Goal: Find specific page/section: Find specific page/section

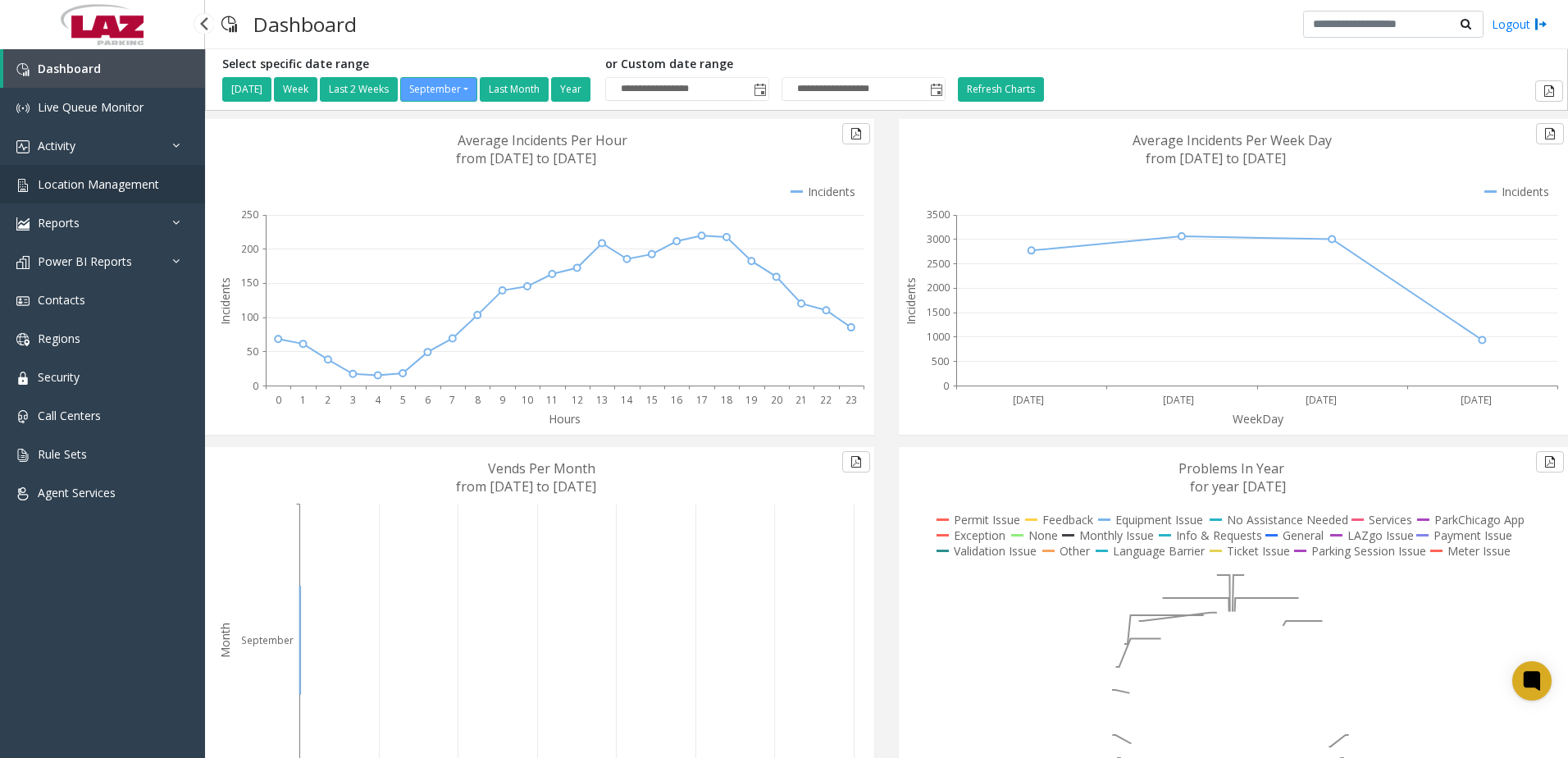
click at [134, 191] on span "Location Management" at bounding box center [99, 184] width 122 height 16
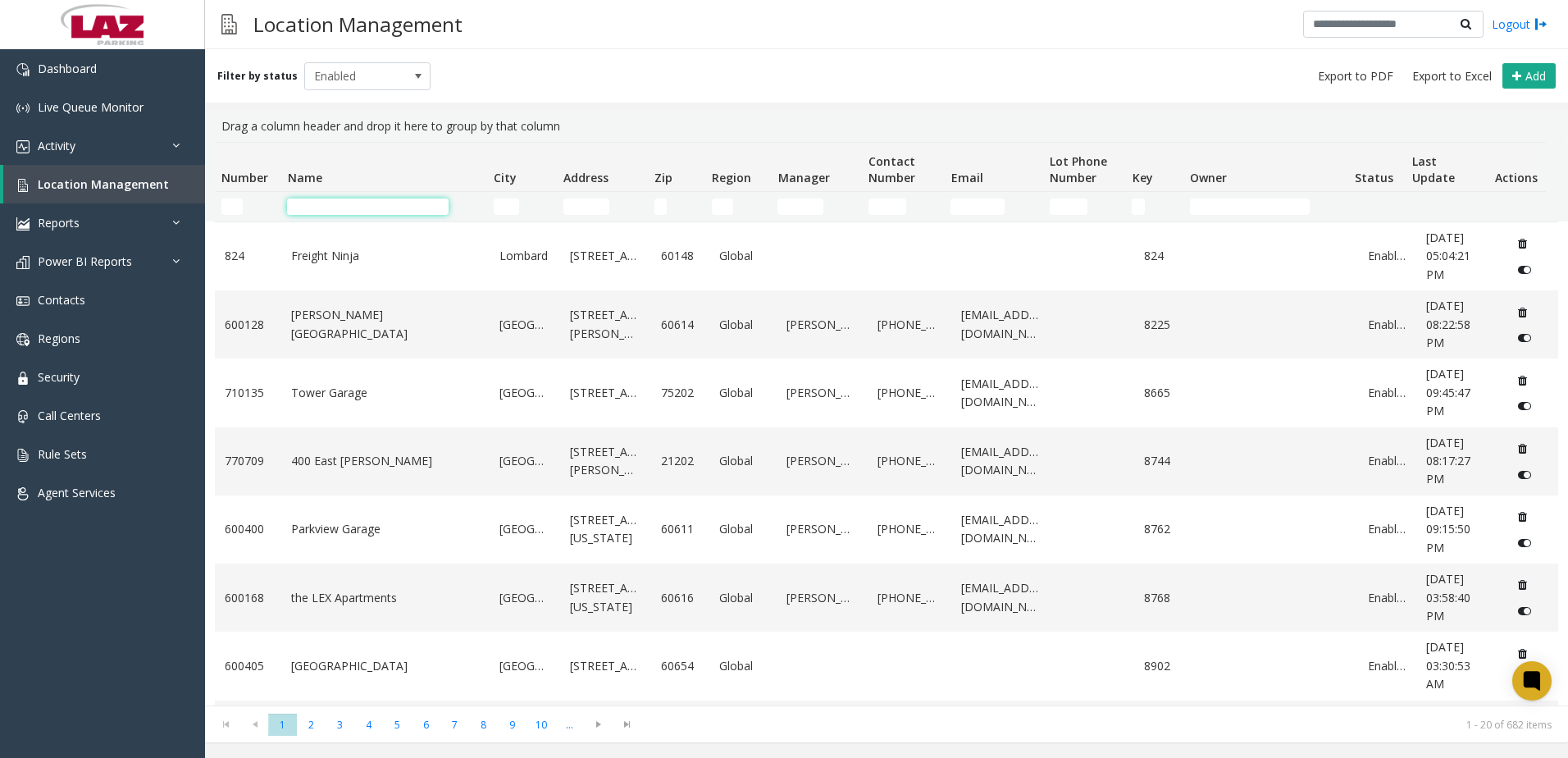
click at [316, 199] on input "Name Filter" at bounding box center [367, 206] width 161 height 17
paste input "**********"
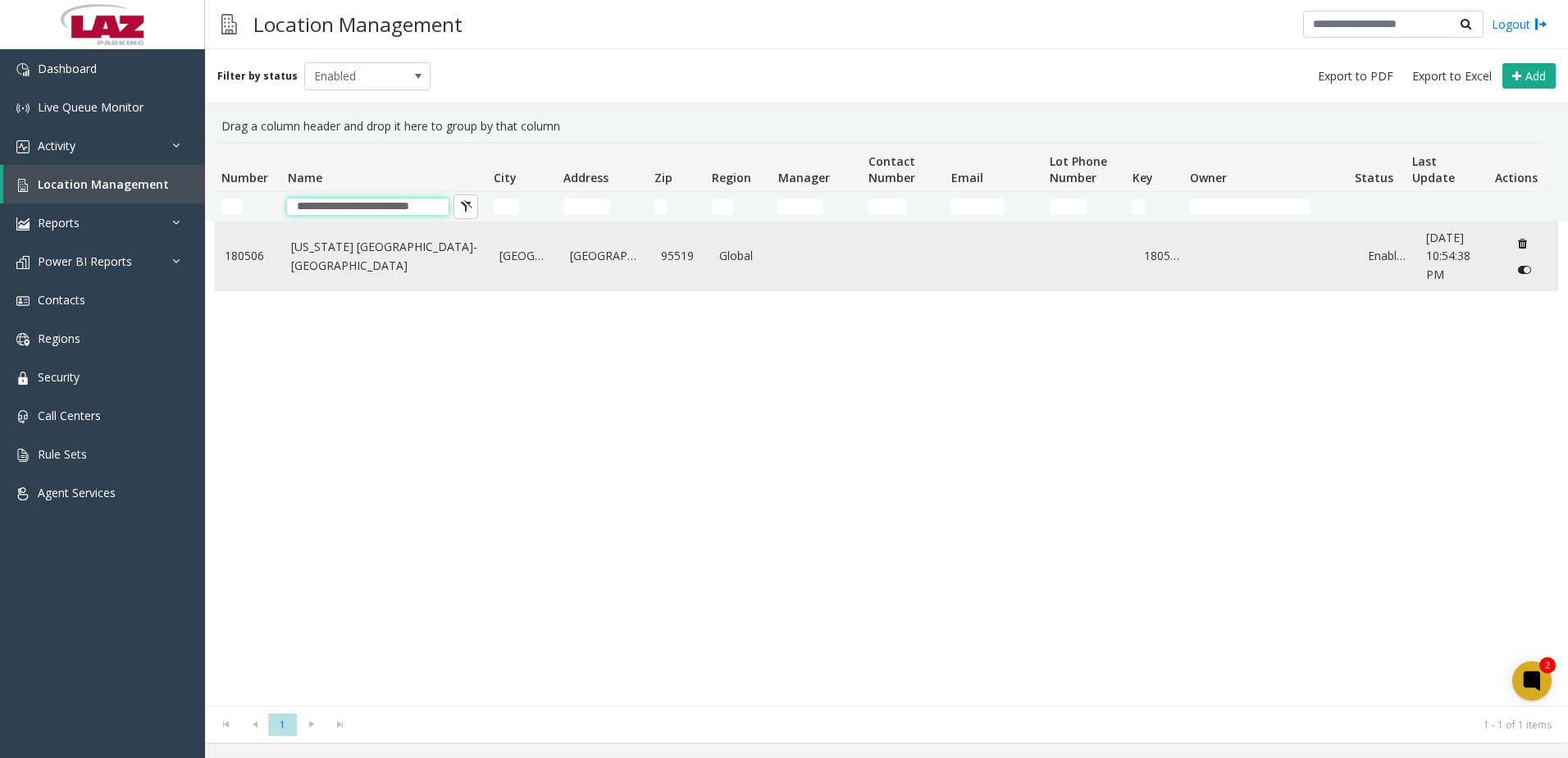
type input "**********"
click at [296, 257] on link "California Redwood Coast-Humboldt County Airport" at bounding box center [386, 256] width 189 height 37
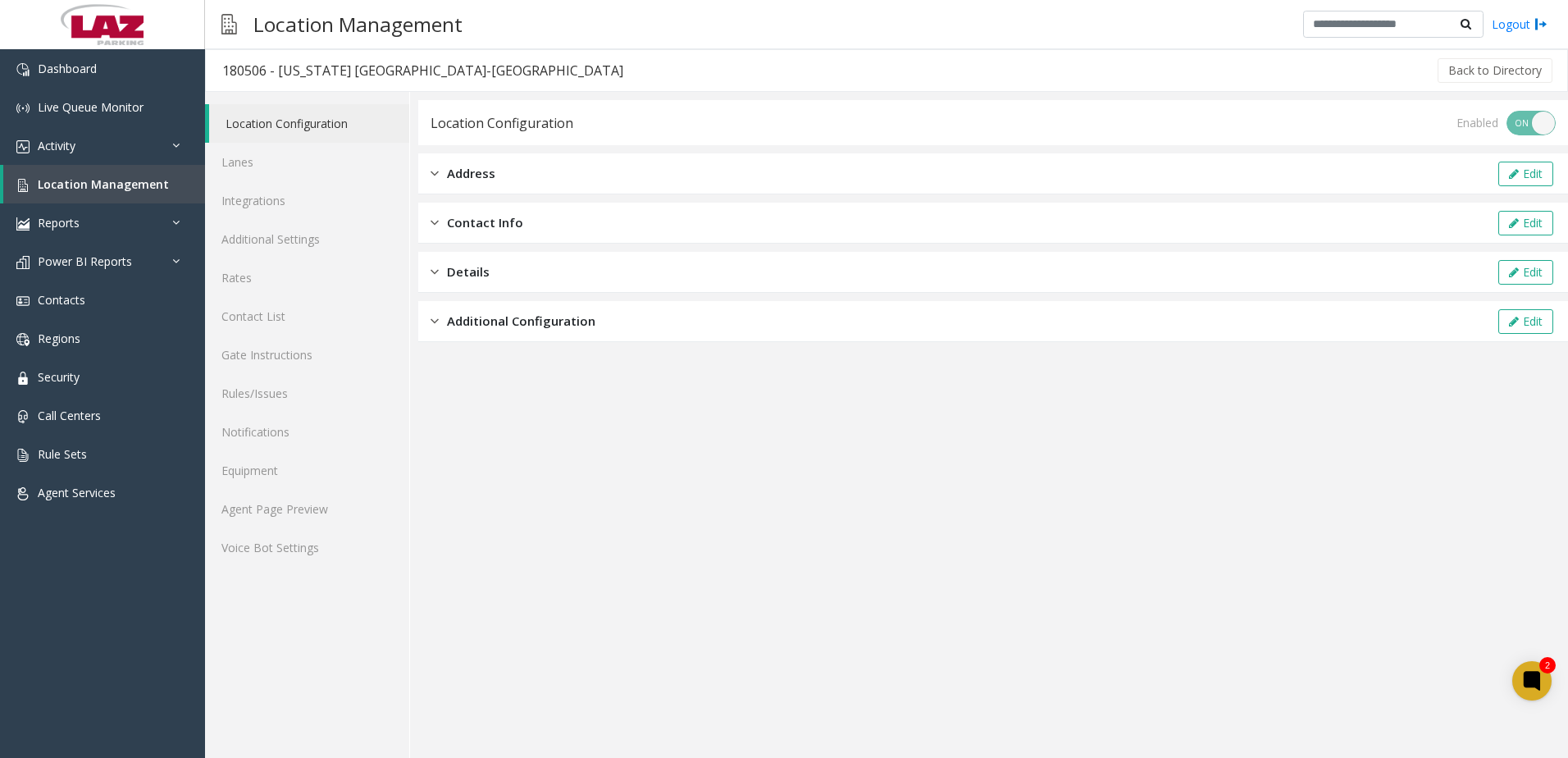
drag, startPoint x: 221, startPoint y: 71, endPoint x: 607, endPoint y: 75, distance: 386.0
click at [607, 75] on h3 "180506 - California Redwood Coast-Humboldt County Airport" at bounding box center [423, 71] width 434 height 38
copy div "180506 - California Redwood Coast-Humboldt County Airport"
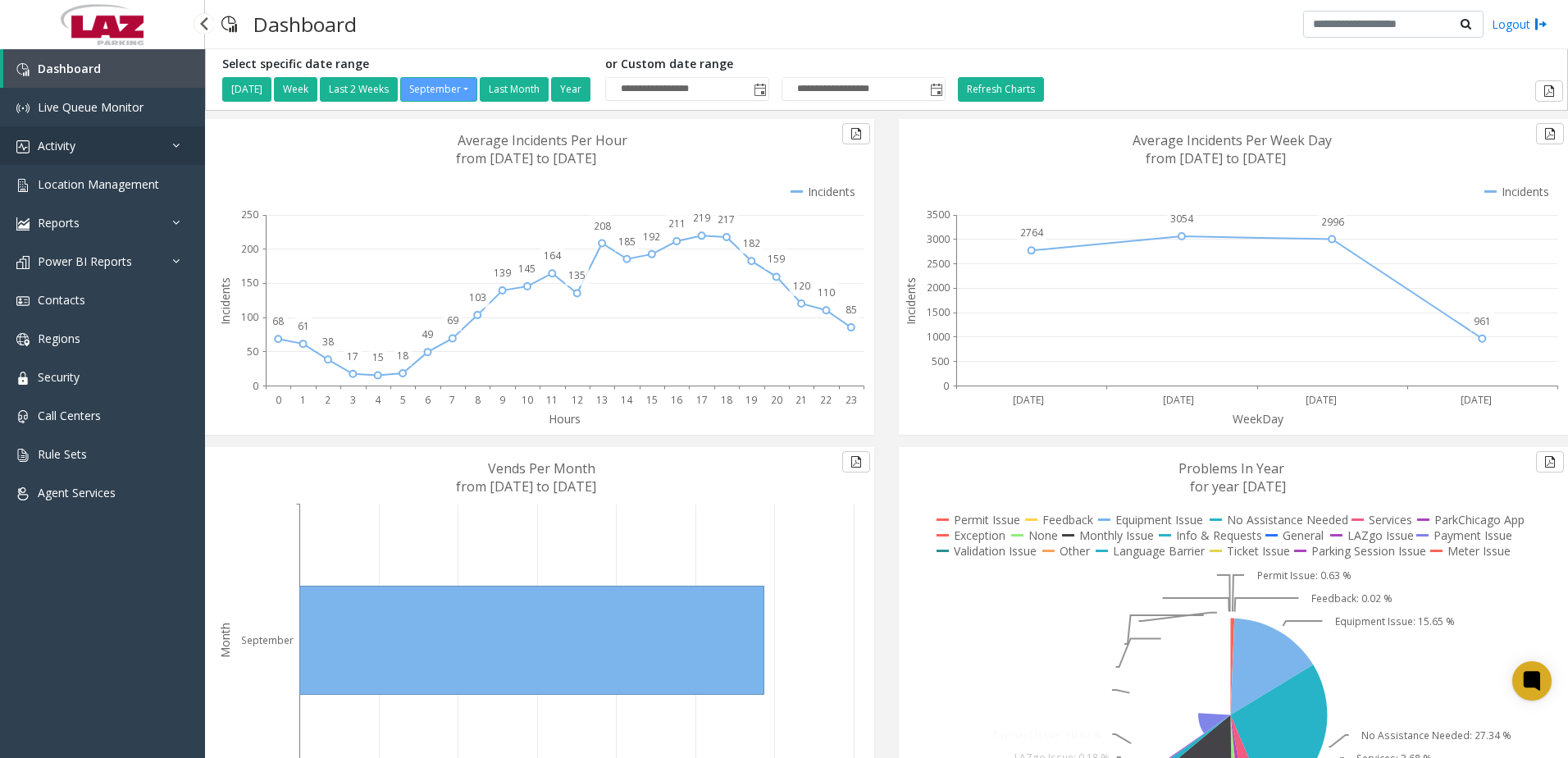
click at [100, 152] on link "Activity" at bounding box center [102, 146] width 205 height 39
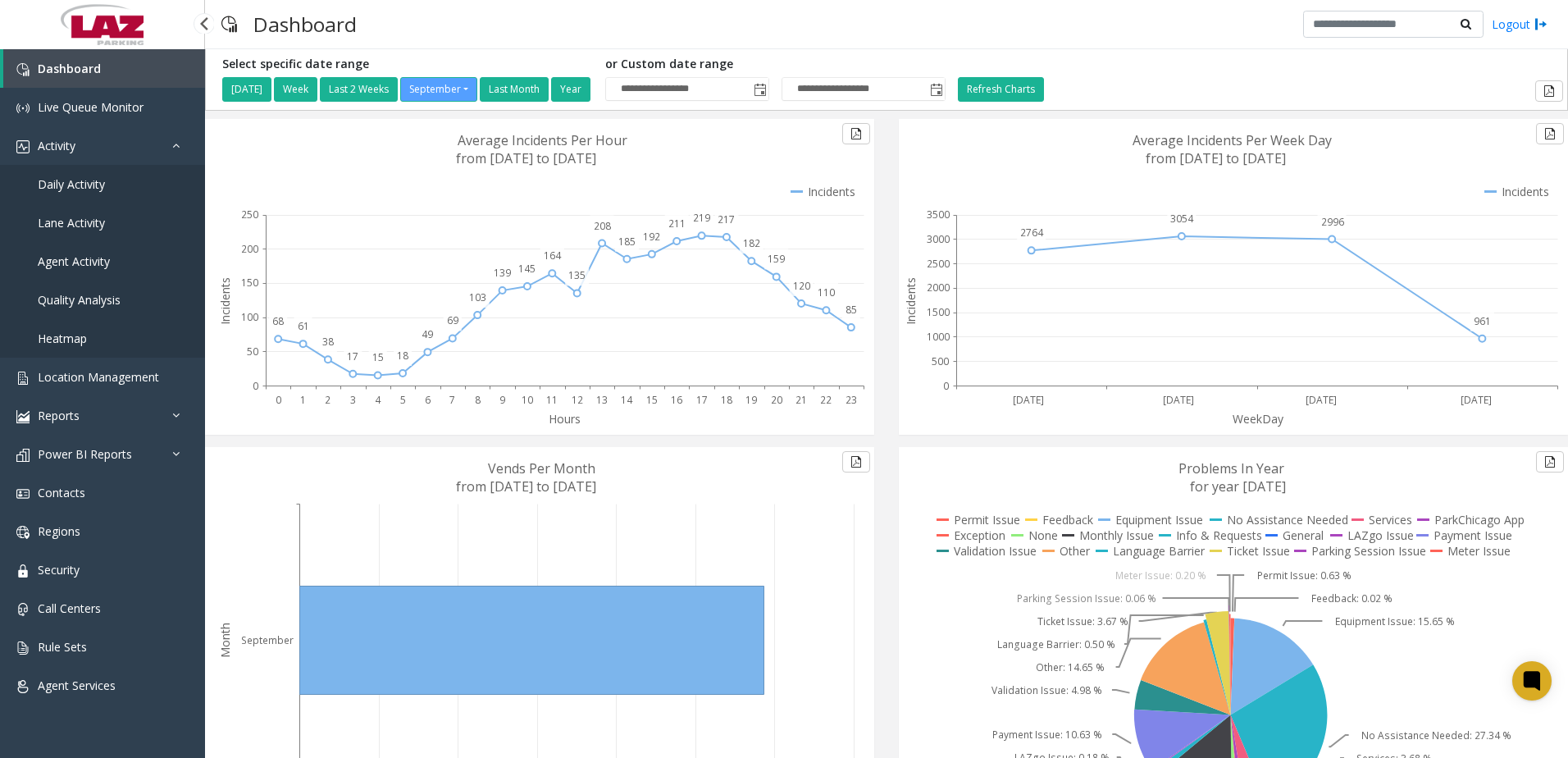
click at [86, 186] on span "Daily Activity" at bounding box center [71, 184] width 67 height 16
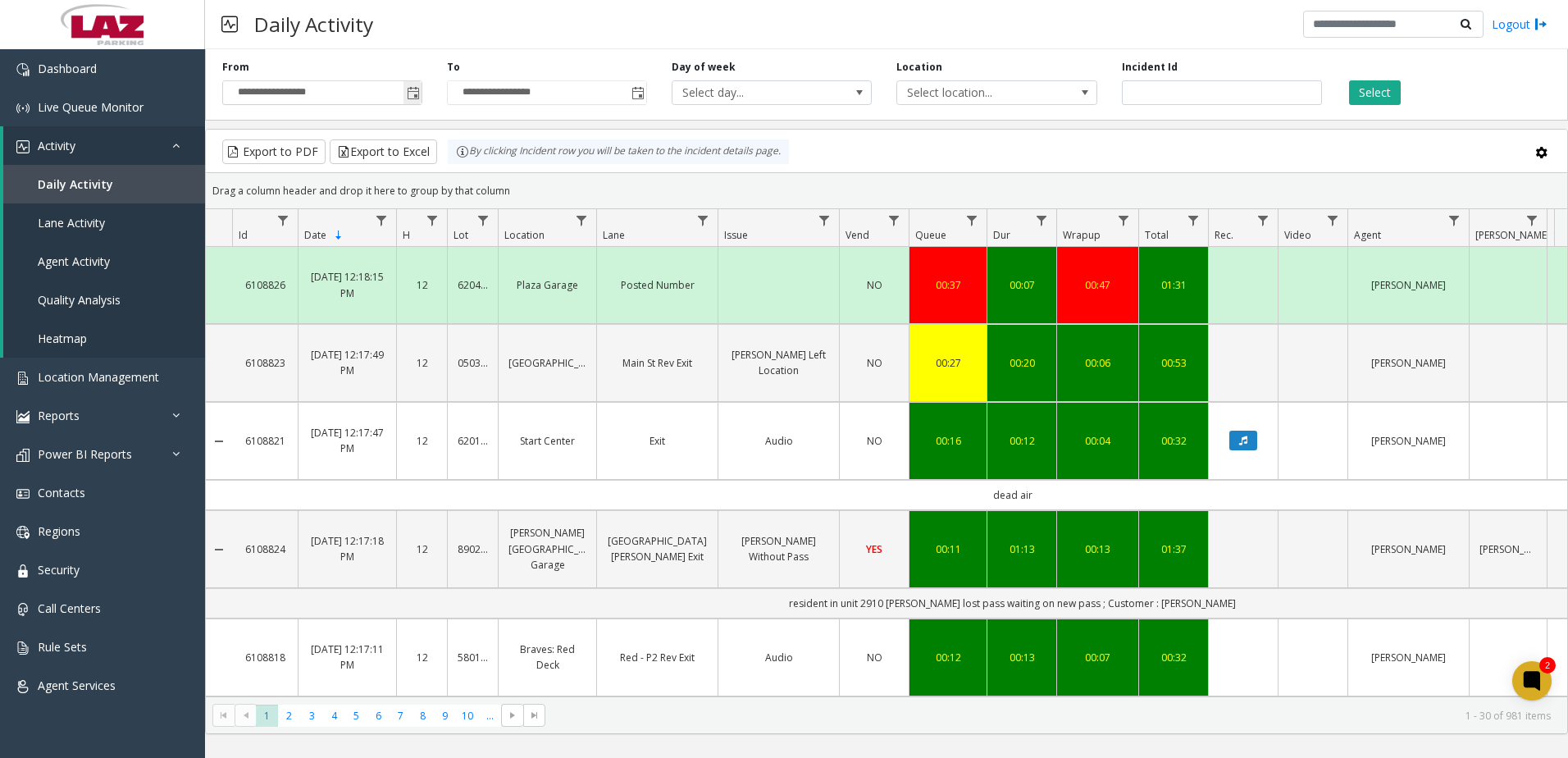
click at [412, 86] on span "Toggle popup" at bounding box center [413, 93] width 13 height 13
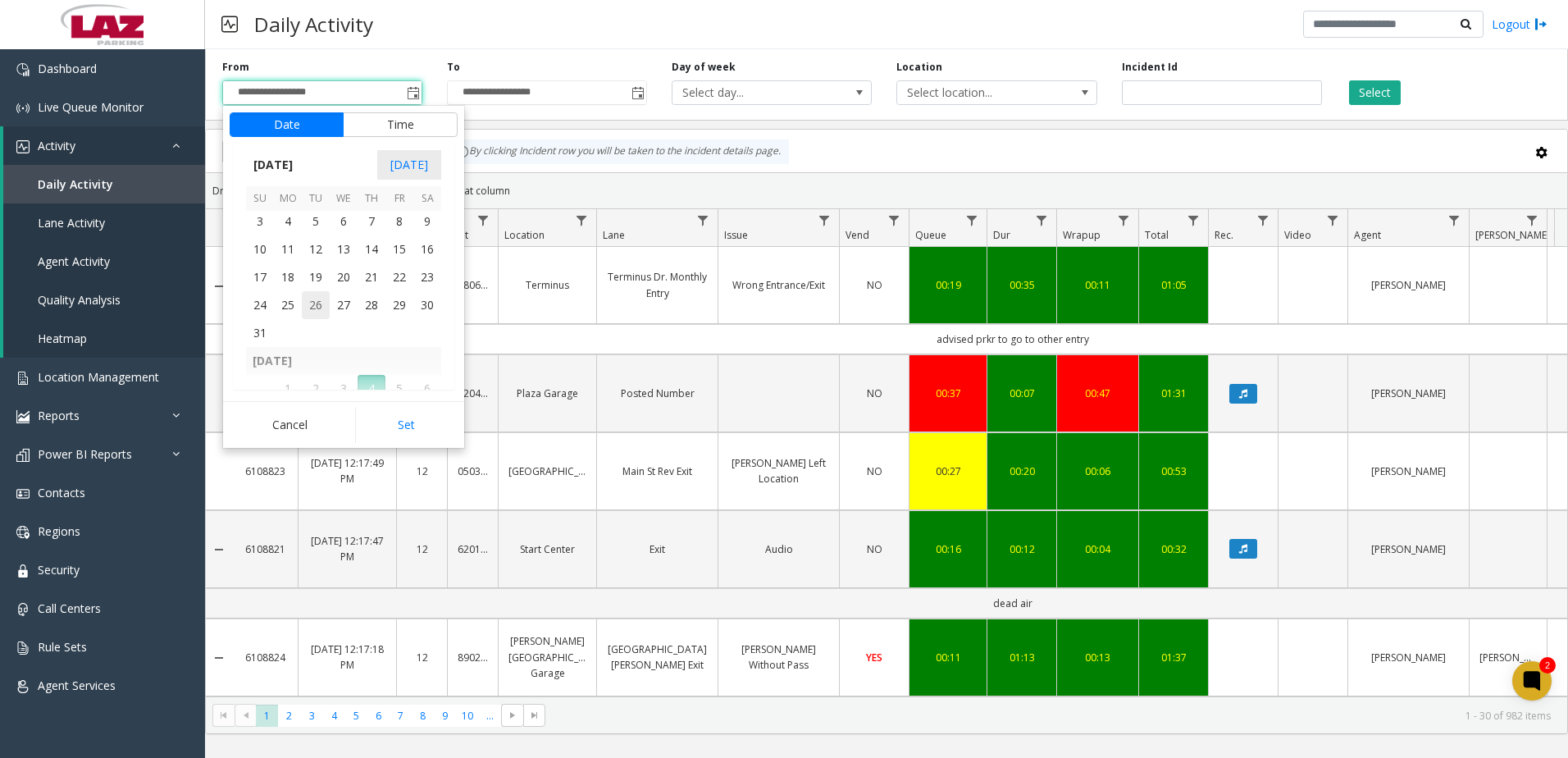
scroll to position [294023, 0]
click at [285, 382] on span "25" at bounding box center [288, 387] width 28 height 28
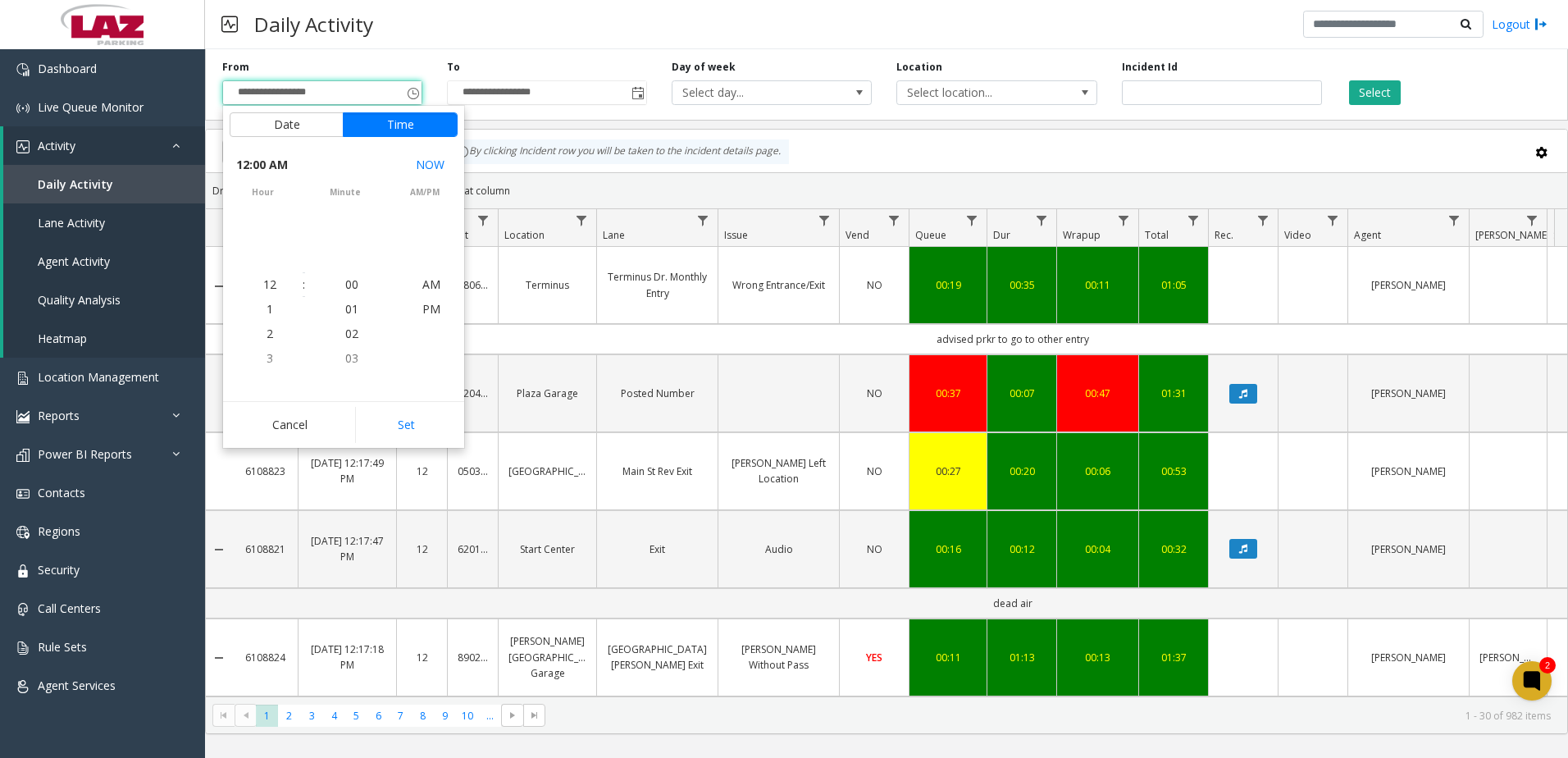
scroll to position [294074, 0]
click at [408, 418] on button "Set" at bounding box center [406, 424] width 103 height 36
type input "**********"
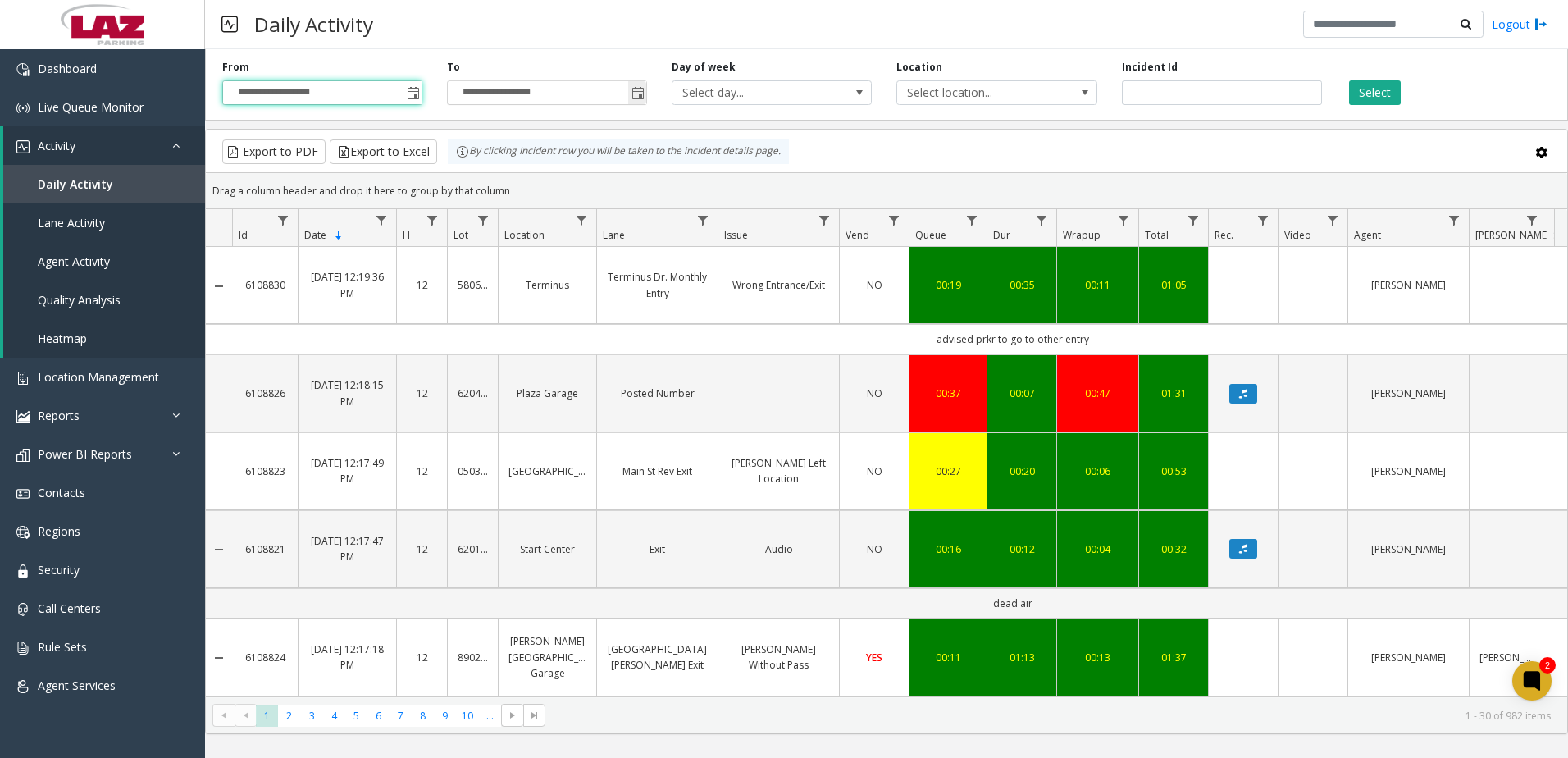
click at [641, 85] on span "Toggle popup" at bounding box center [637, 93] width 18 height 26
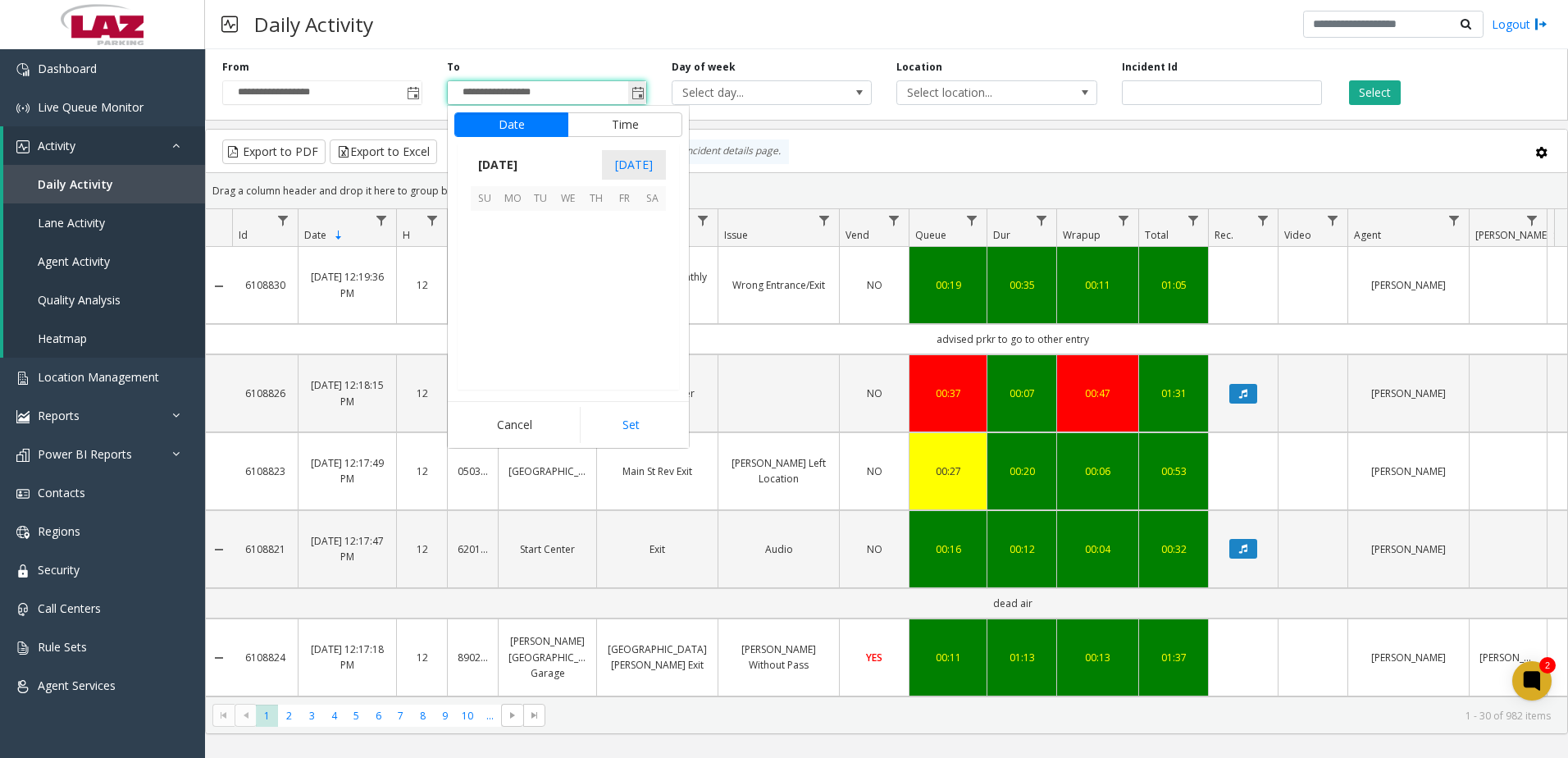
scroll to position [25, 0]
click at [514, 310] on span "25" at bounding box center [513, 305] width 28 height 28
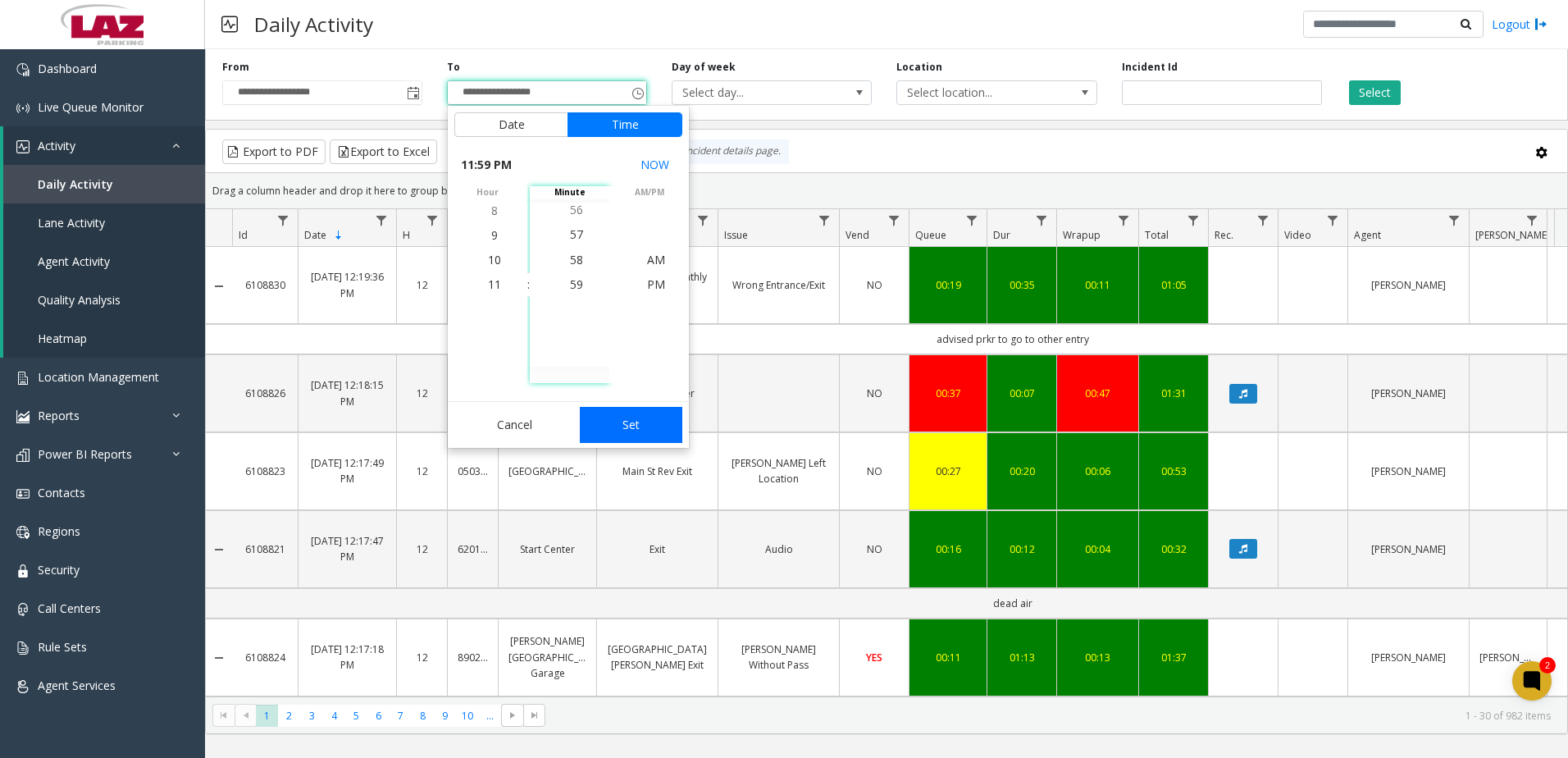
click at [622, 426] on button "Set" at bounding box center [631, 424] width 103 height 36
type input "**********"
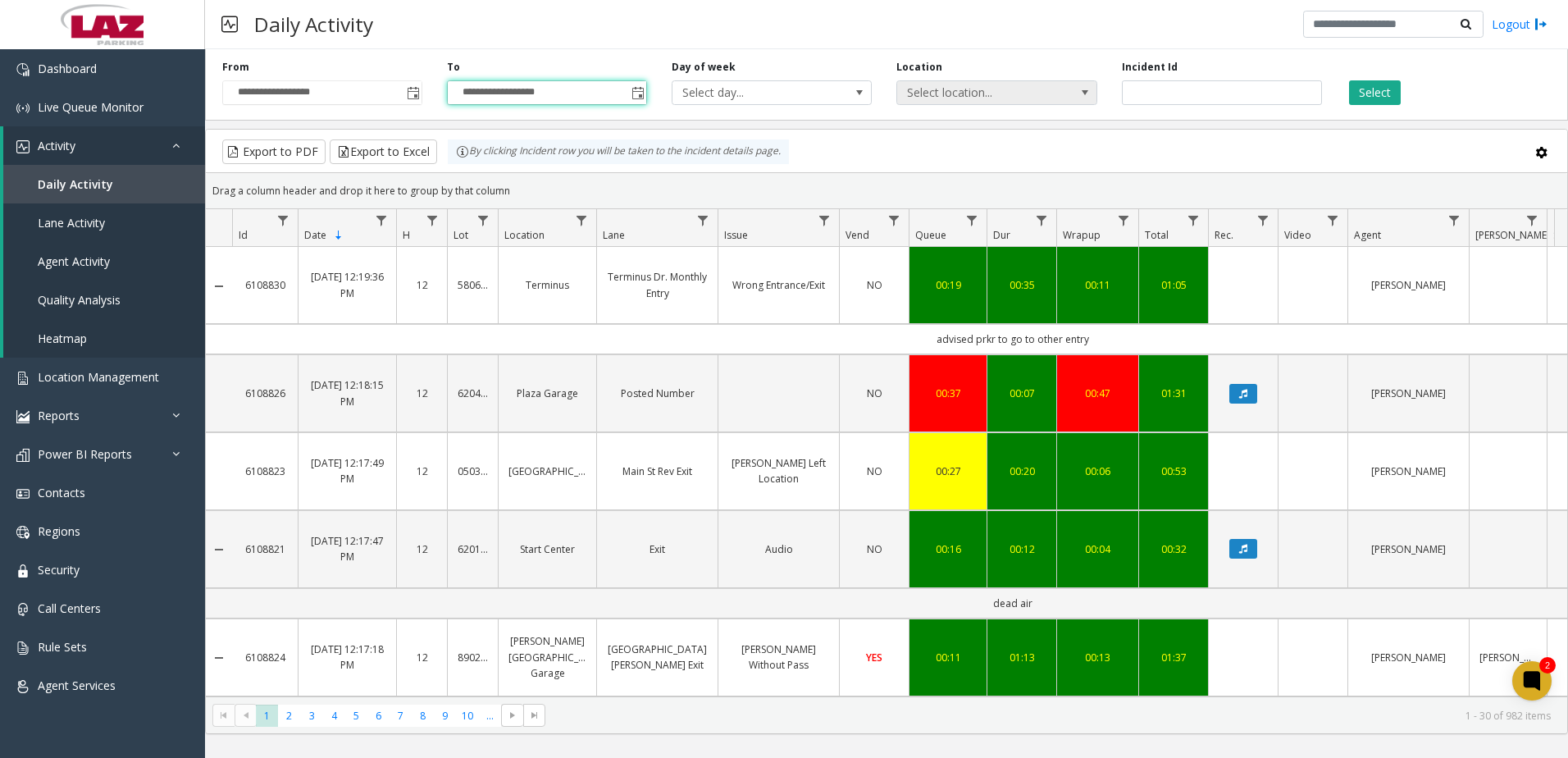
click at [985, 93] on span "Select location..." at bounding box center [976, 93] width 159 height 23
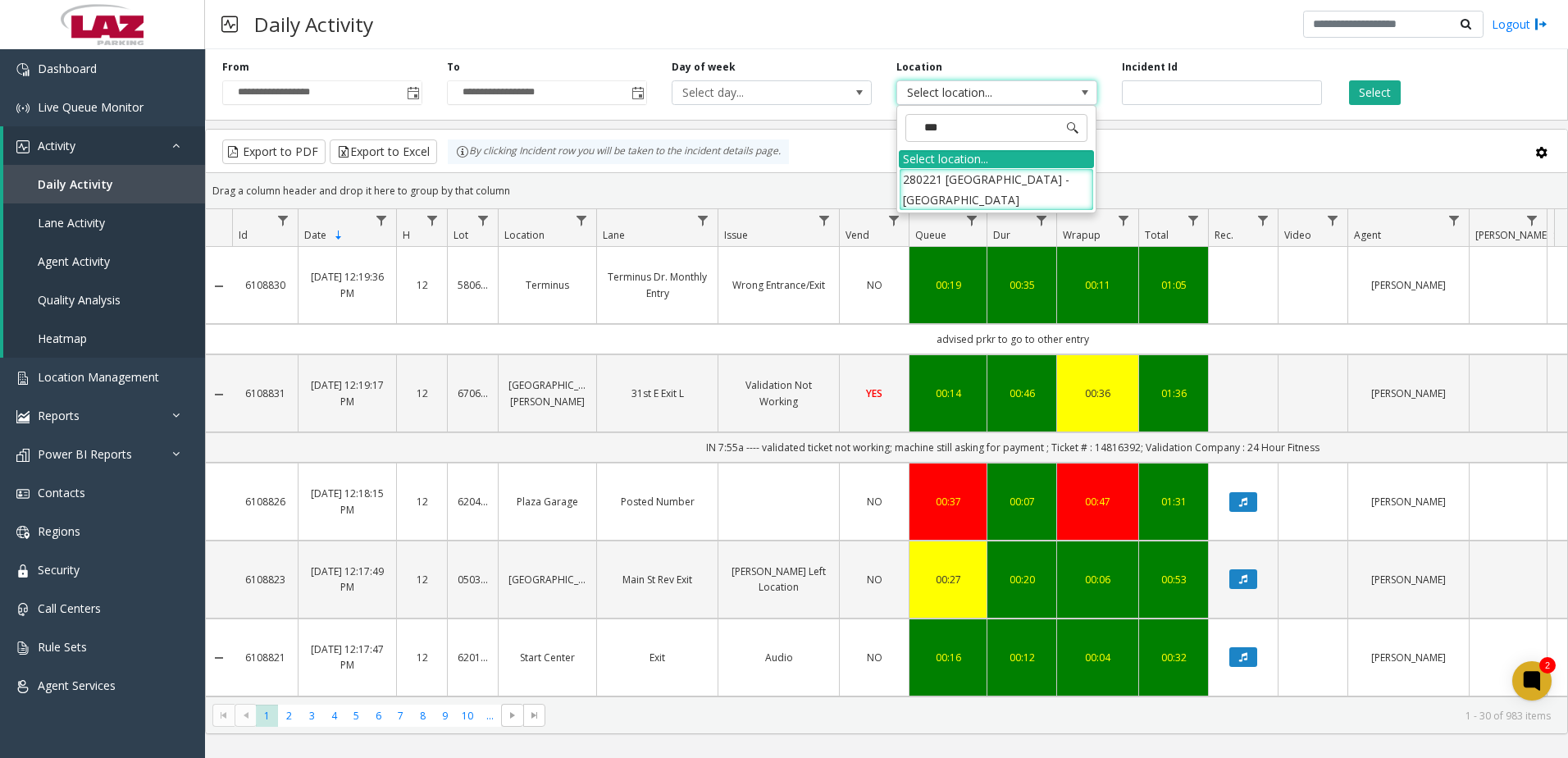
type input "****"
click at [1036, 192] on li "280221 [GEOGRAPHIC_DATA] - [GEOGRAPHIC_DATA]" at bounding box center [995, 189] width 195 height 42
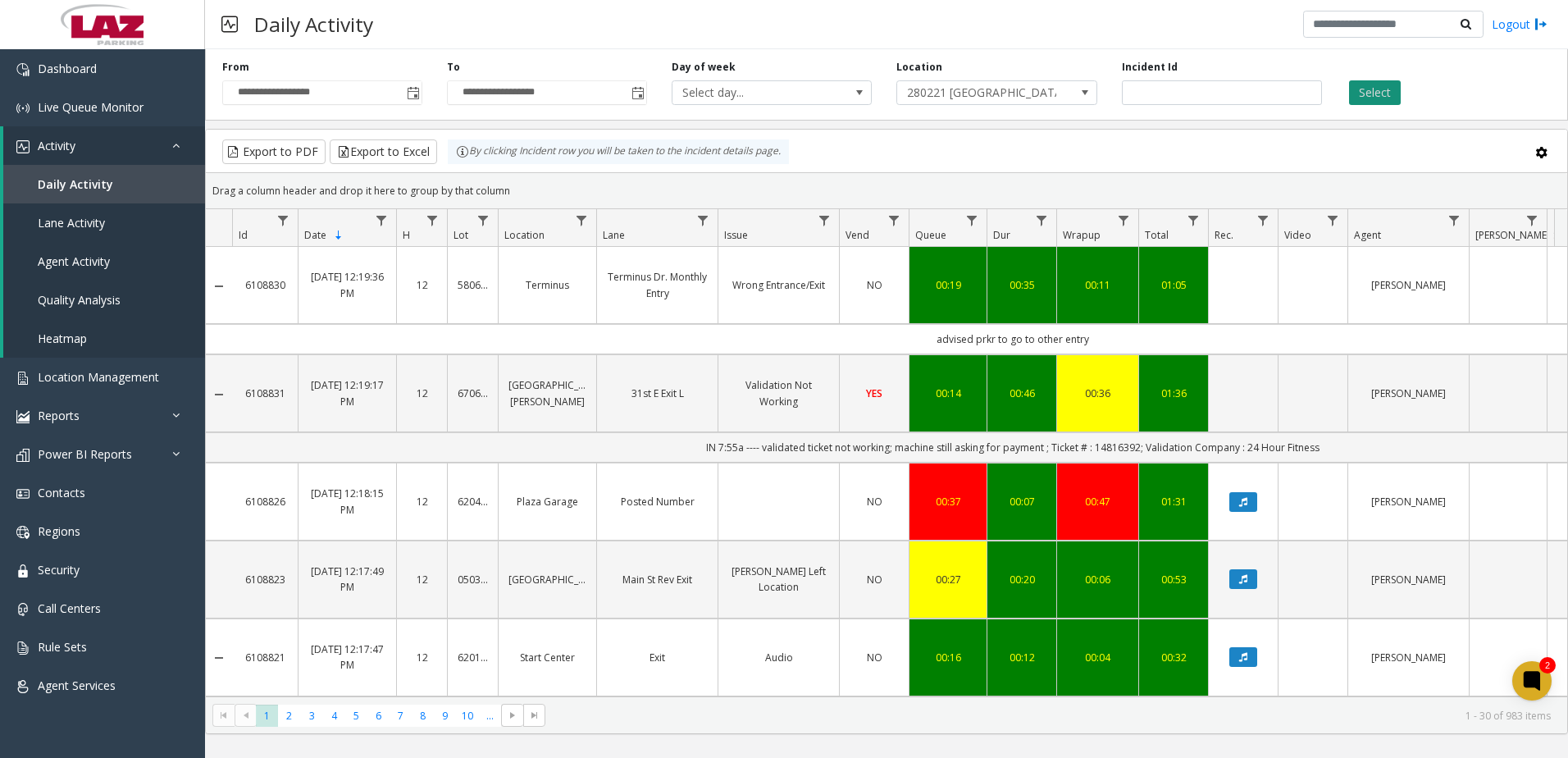
click at [1391, 95] on button "Select" at bounding box center [1374, 93] width 52 height 25
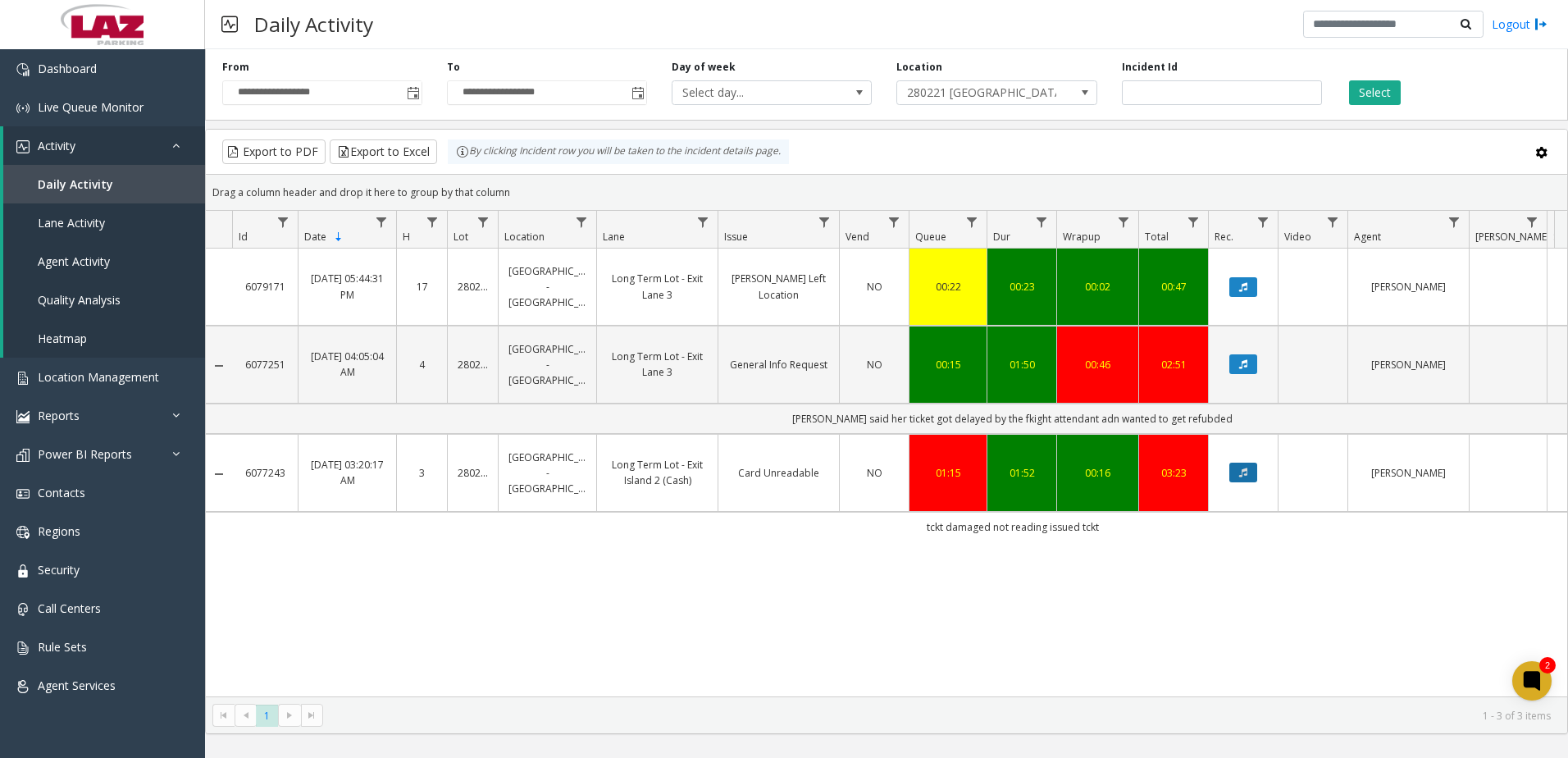
click at [1246, 473] on icon "Data table" at bounding box center [1242, 472] width 8 height 10
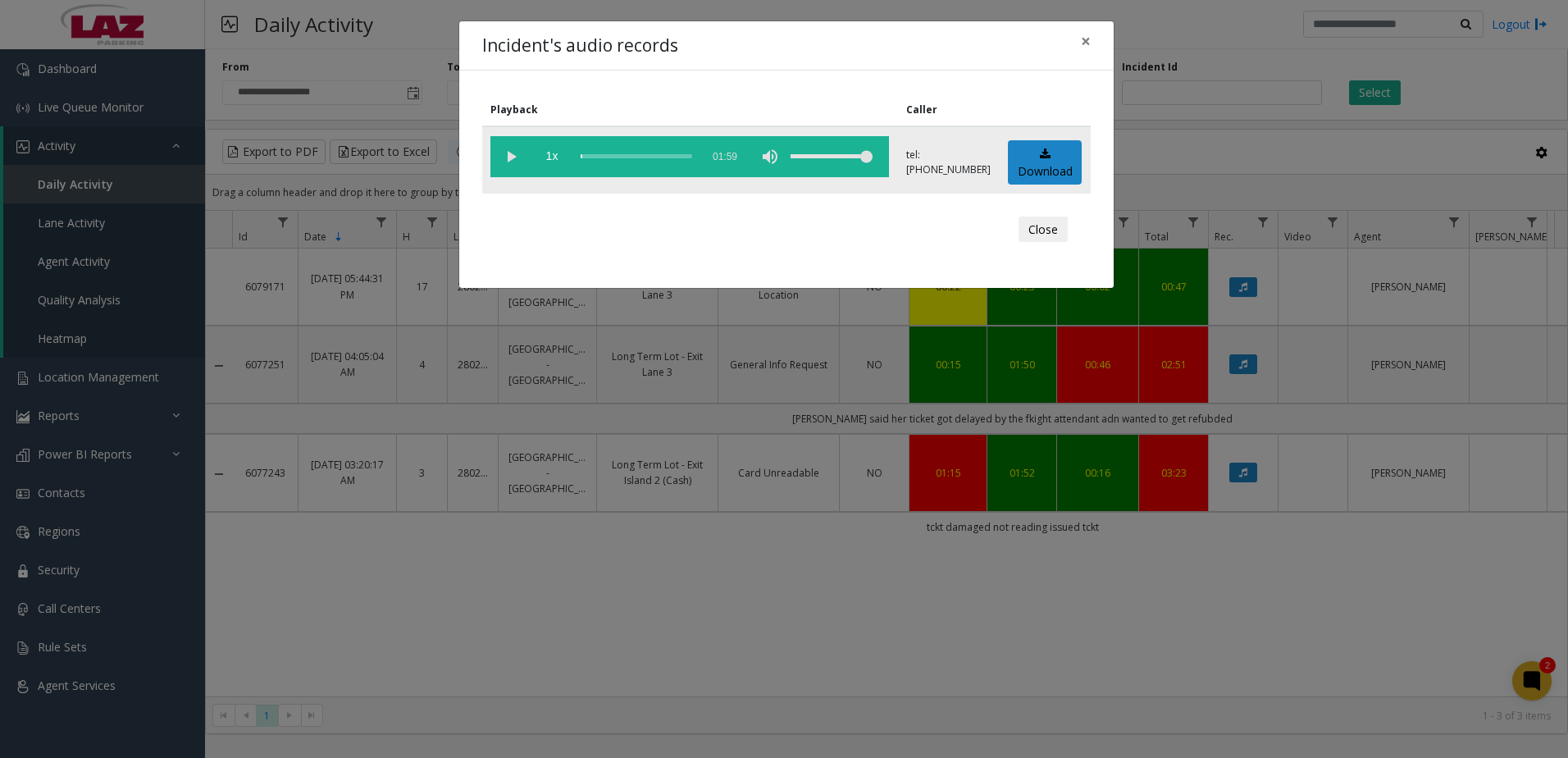
click at [511, 156] on vg-play-pause at bounding box center [511, 156] width 41 height 41
click at [591, 153] on div "scrub bar" at bounding box center [636, 156] width 111 height 41
click at [1089, 39] on span "×" at bounding box center [1085, 41] width 10 height 23
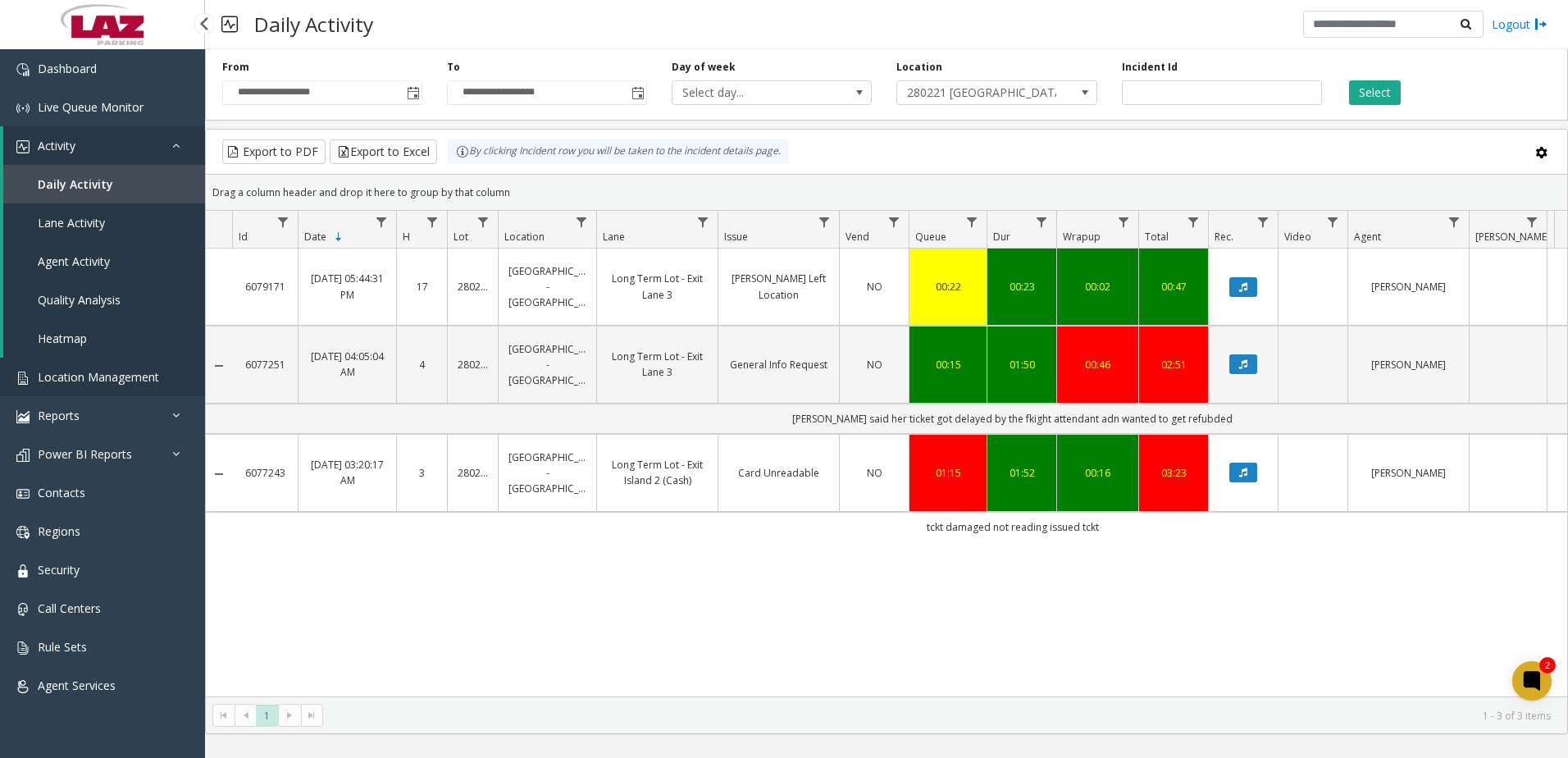
click at [73, 366] on link "Location Management" at bounding box center [102, 377] width 205 height 39
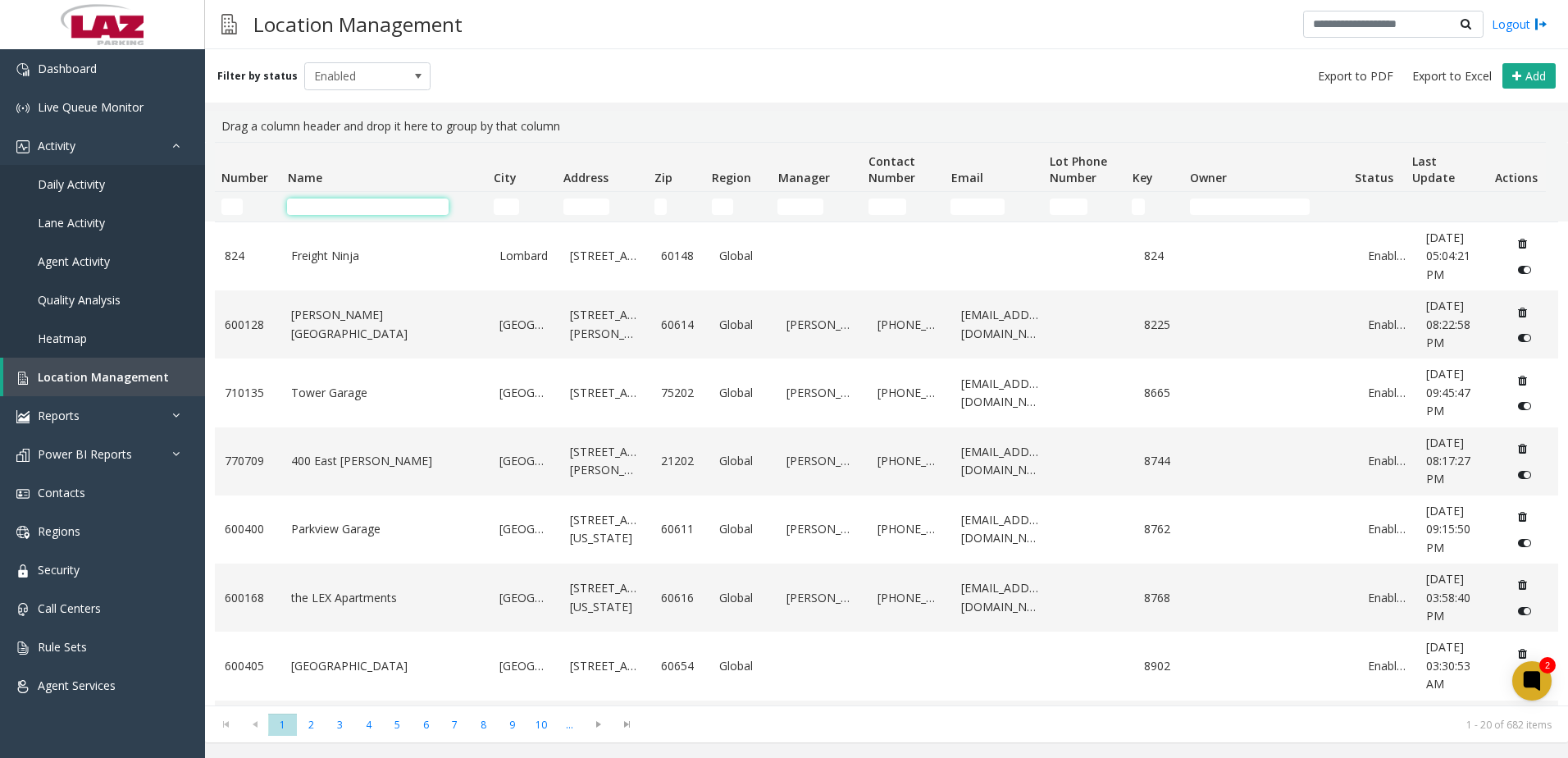
click at [324, 206] on input "Name Filter" at bounding box center [367, 206] width 161 height 17
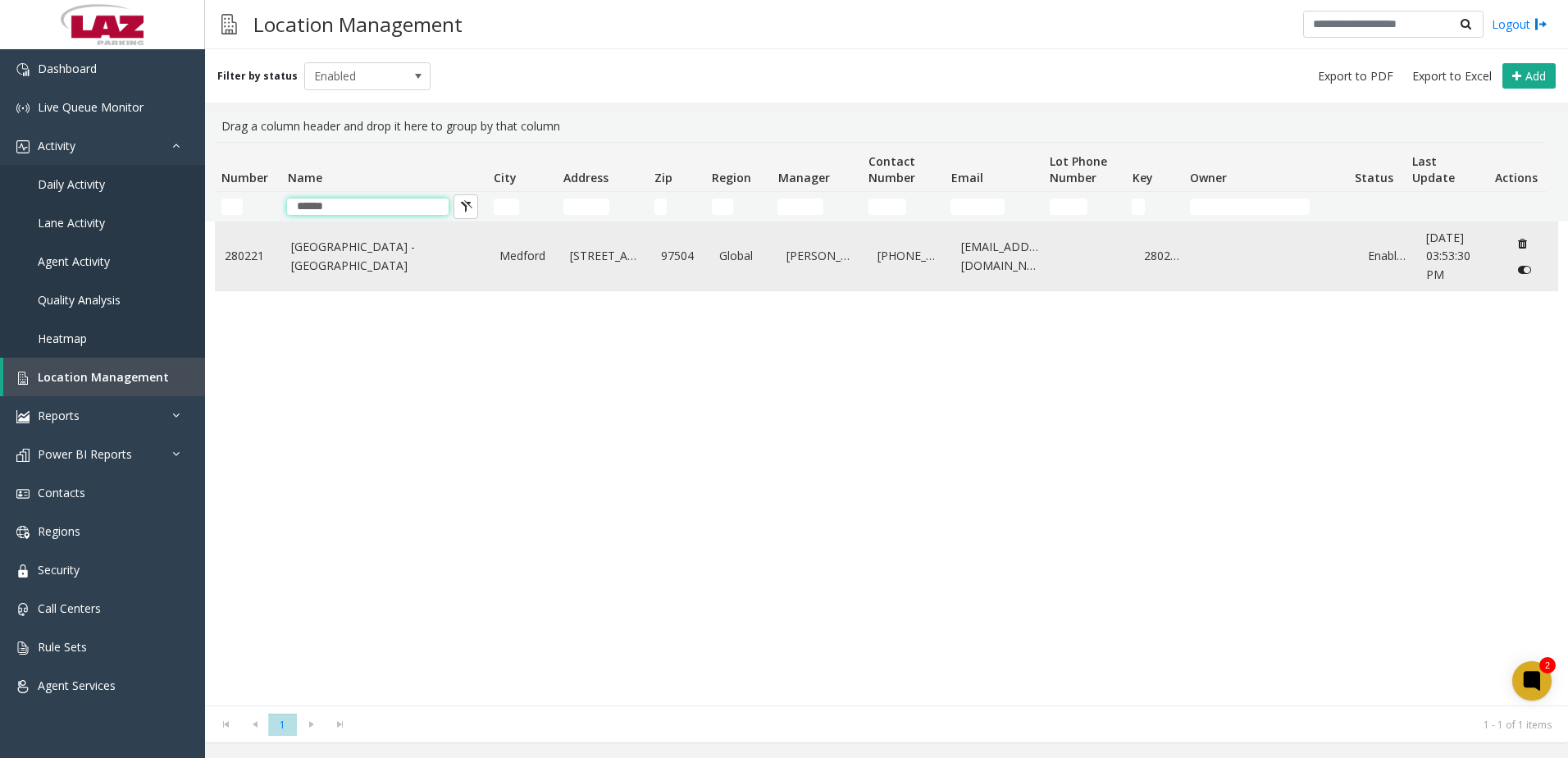
type input "*****"
click at [332, 274] on link "[GEOGRAPHIC_DATA] - [GEOGRAPHIC_DATA]" at bounding box center [386, 256] width 189 height 37
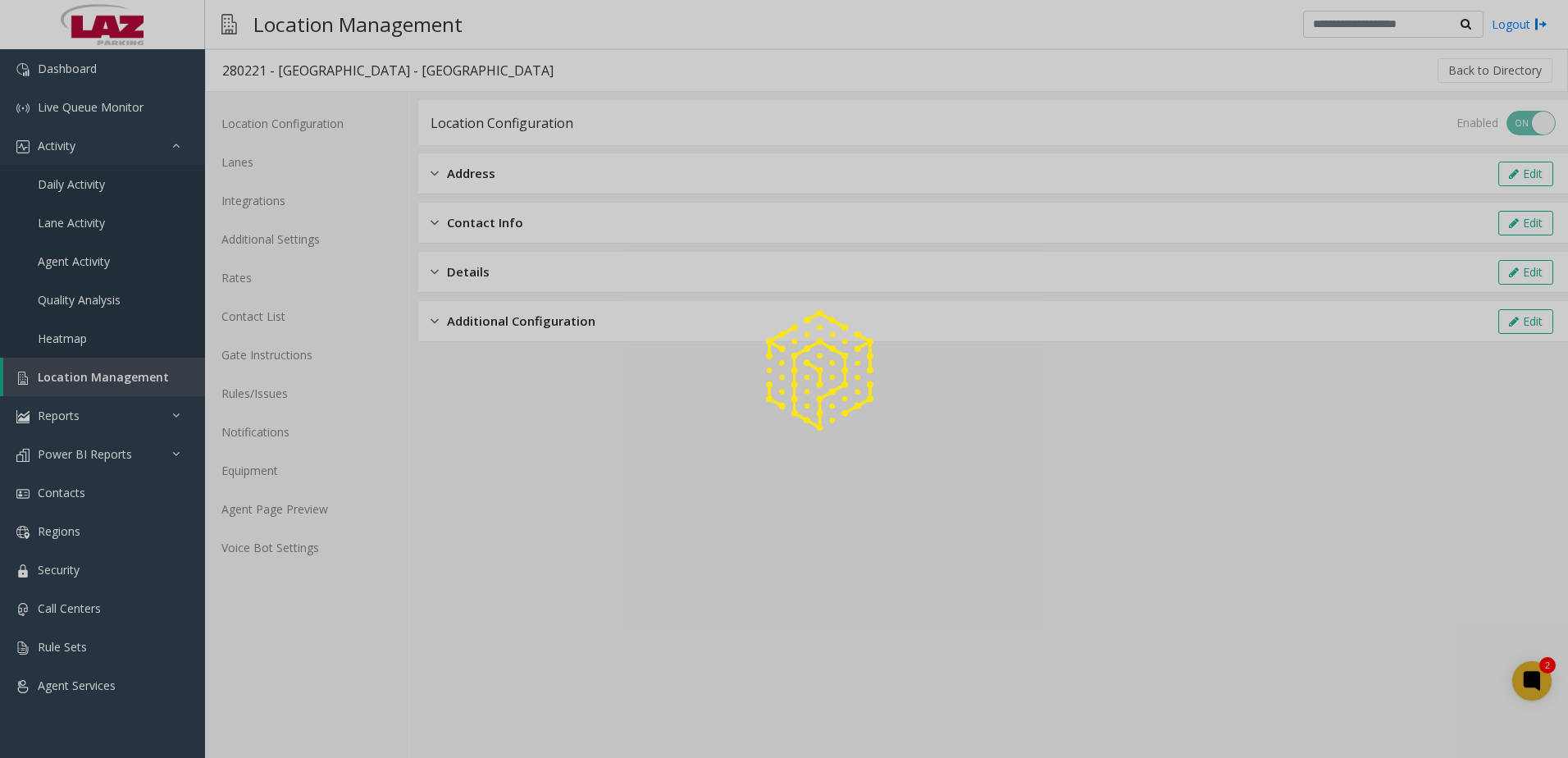
click at [333, 516] on div at bounding box center [784, 379] width 1568 height 758
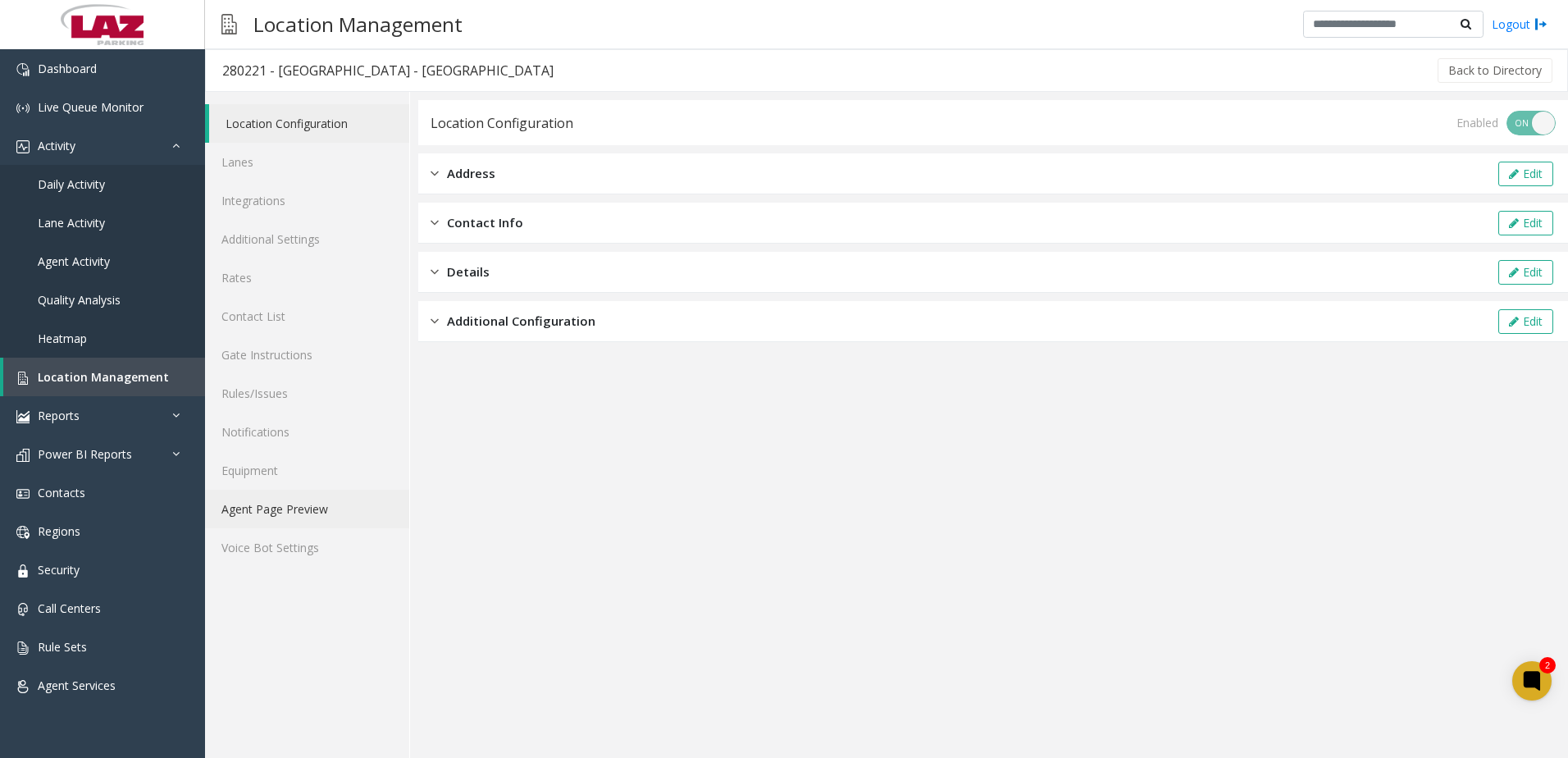
click at [266, 514] on link "Agent Page Preview" at bounding box center [306, 509] width 204 height 39
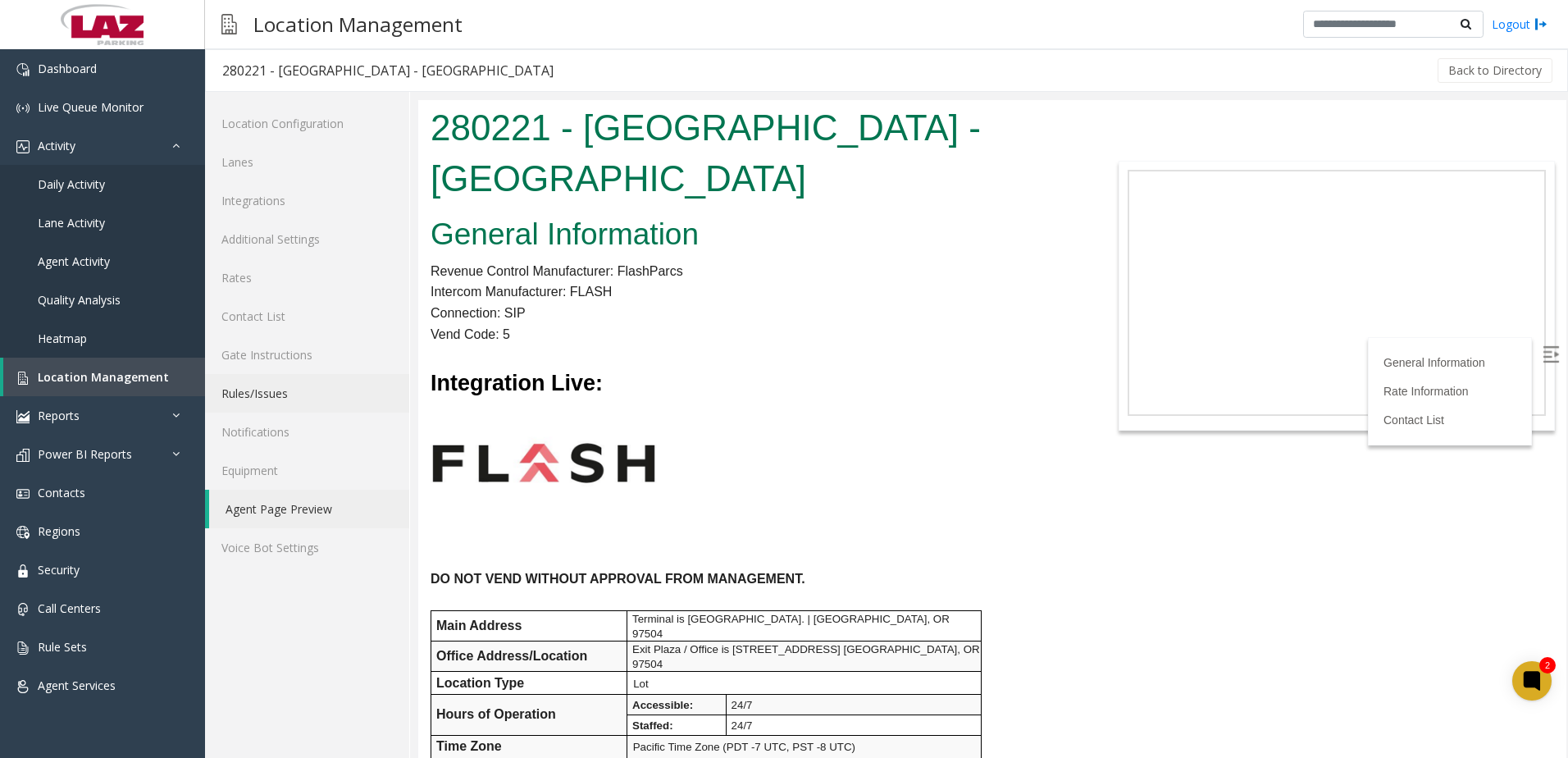
click at [276, 390] on link "Rules/Issues" at bounding box center [306, 394] width 204 height 39
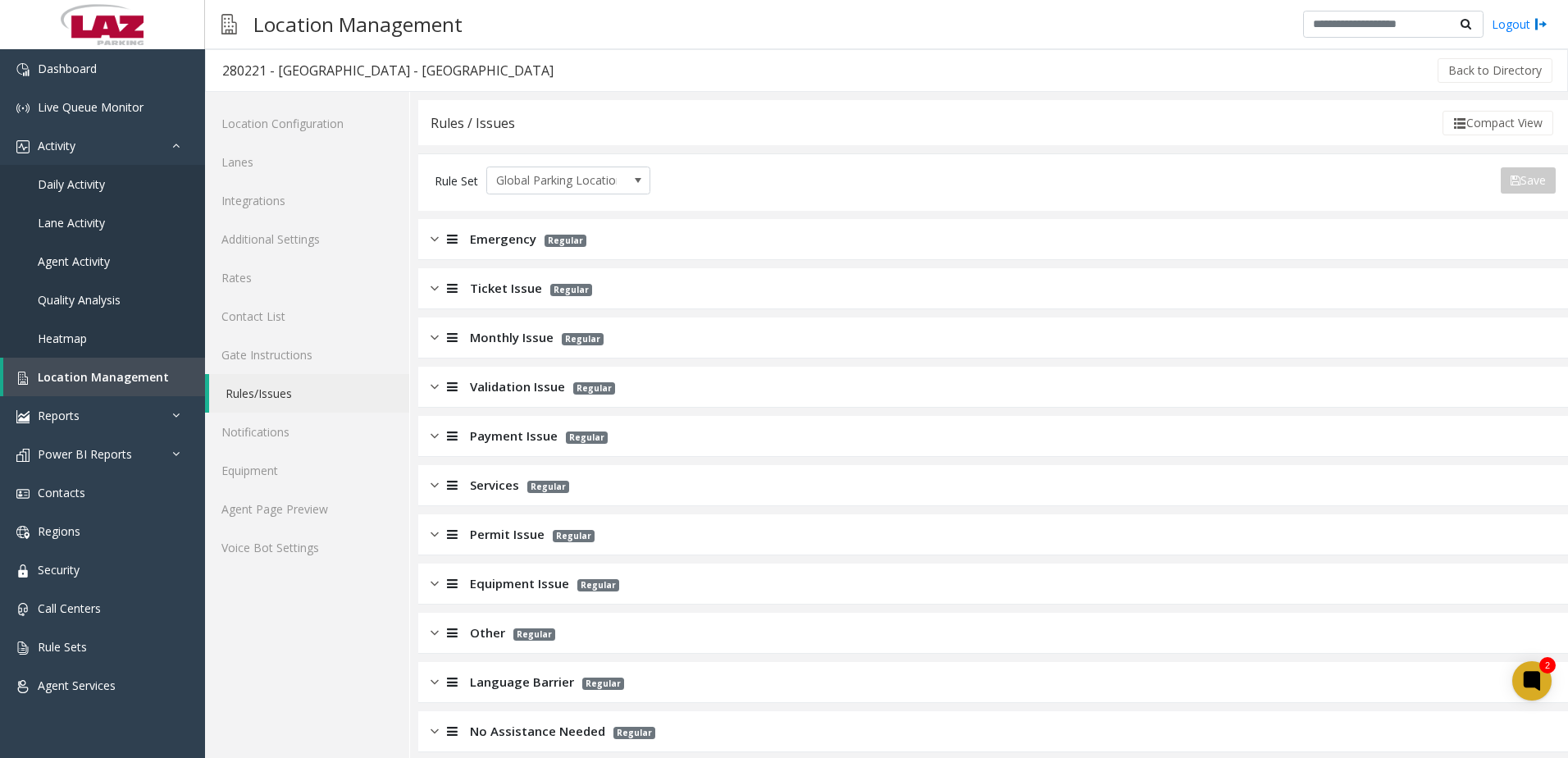
click at [507, 236] on span "Emergency" at bounding box center [502, 238] width 66 height 19
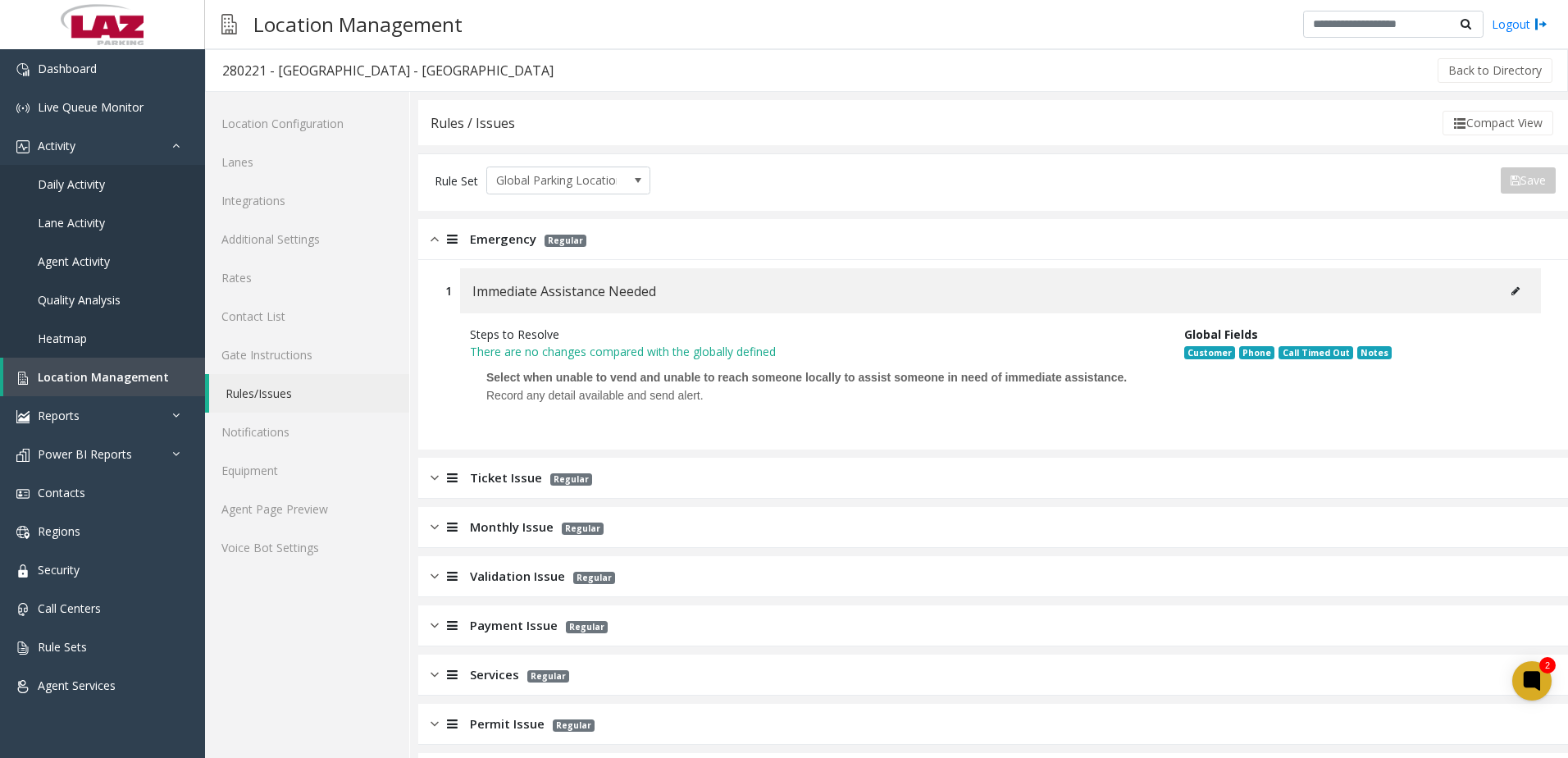
click at [506, 467] on div "Ticket Issue Regular" at bounding box center [993, 477] width 1150 height 41
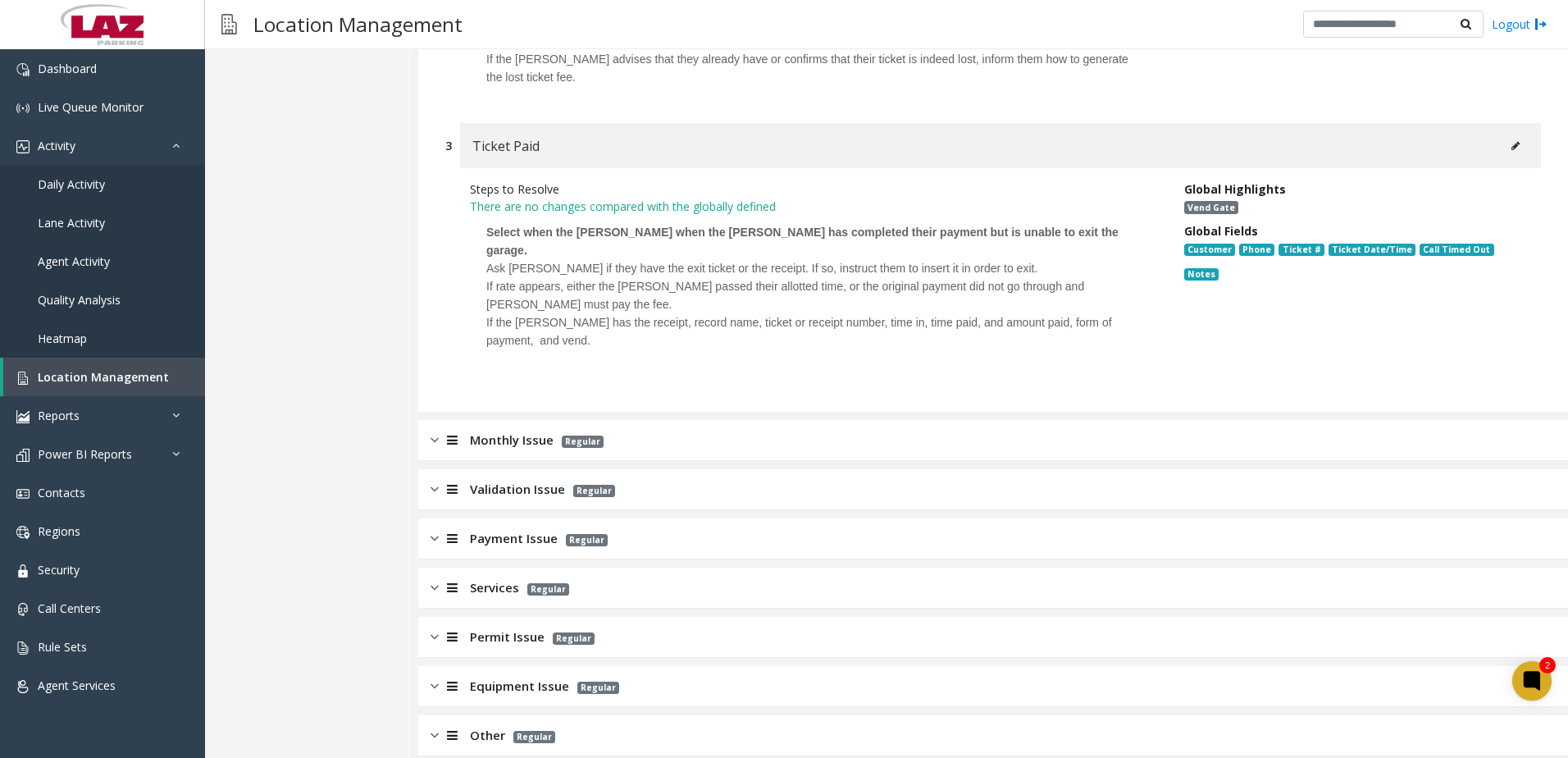
click at [528, 431] on span "Monthly Issue" at bounding box center [511, 439] width 84 height 19
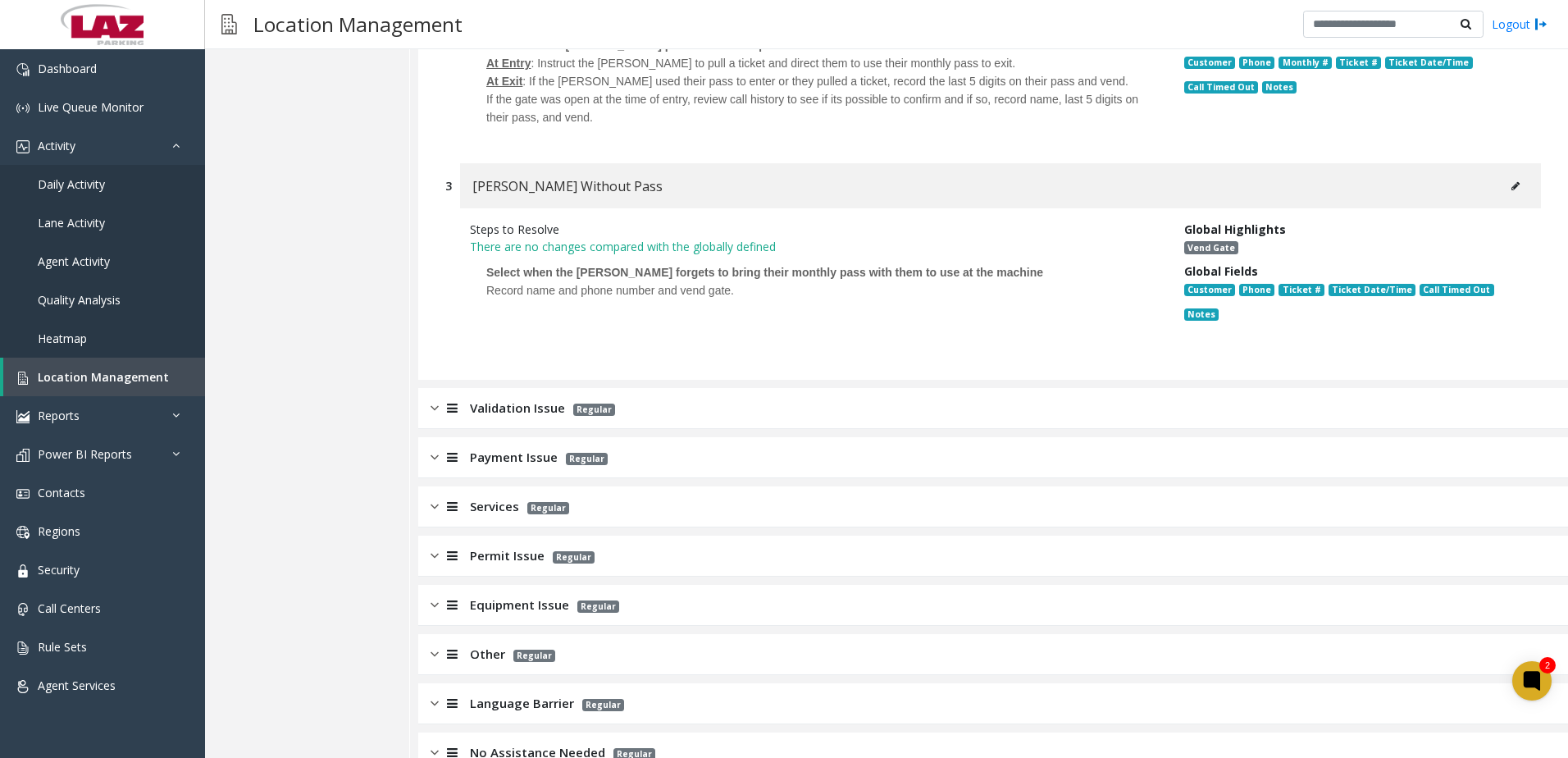
scroll to position [1706, 0]
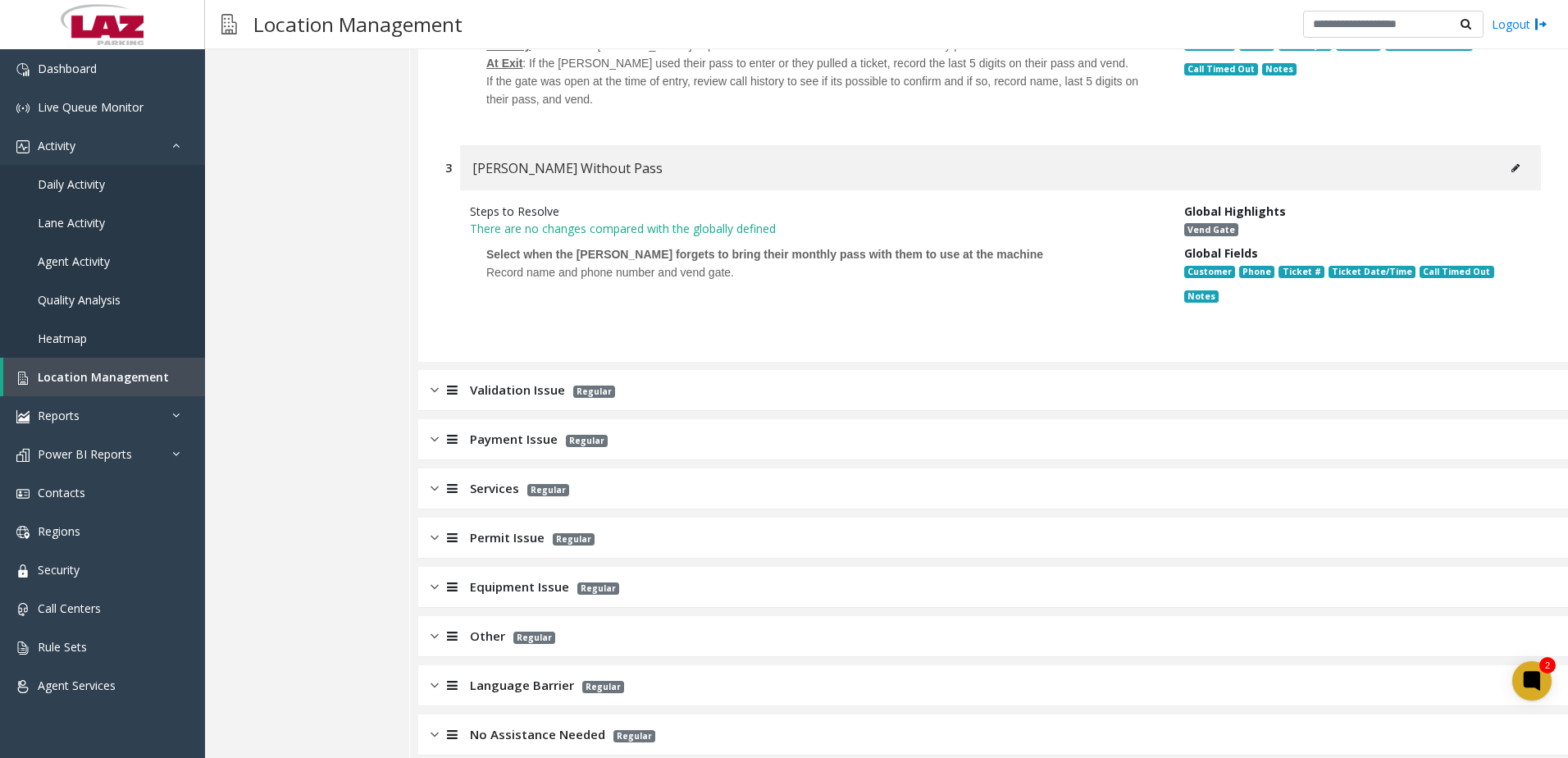
click at [532, 380] on span "Validation Issue" at bounding box center [517, 389] width 95 height 19
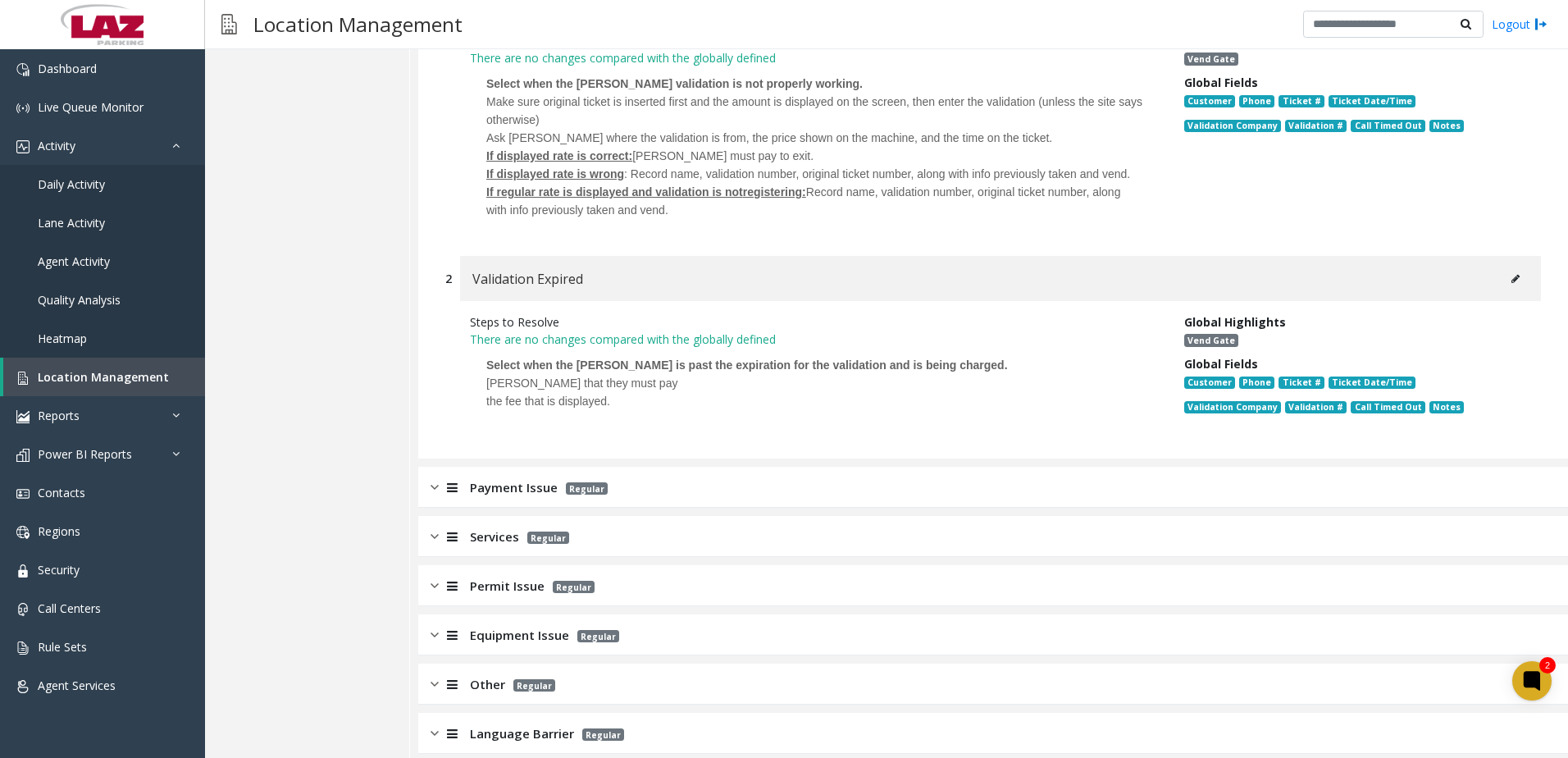
scroll to position [2197, 0]
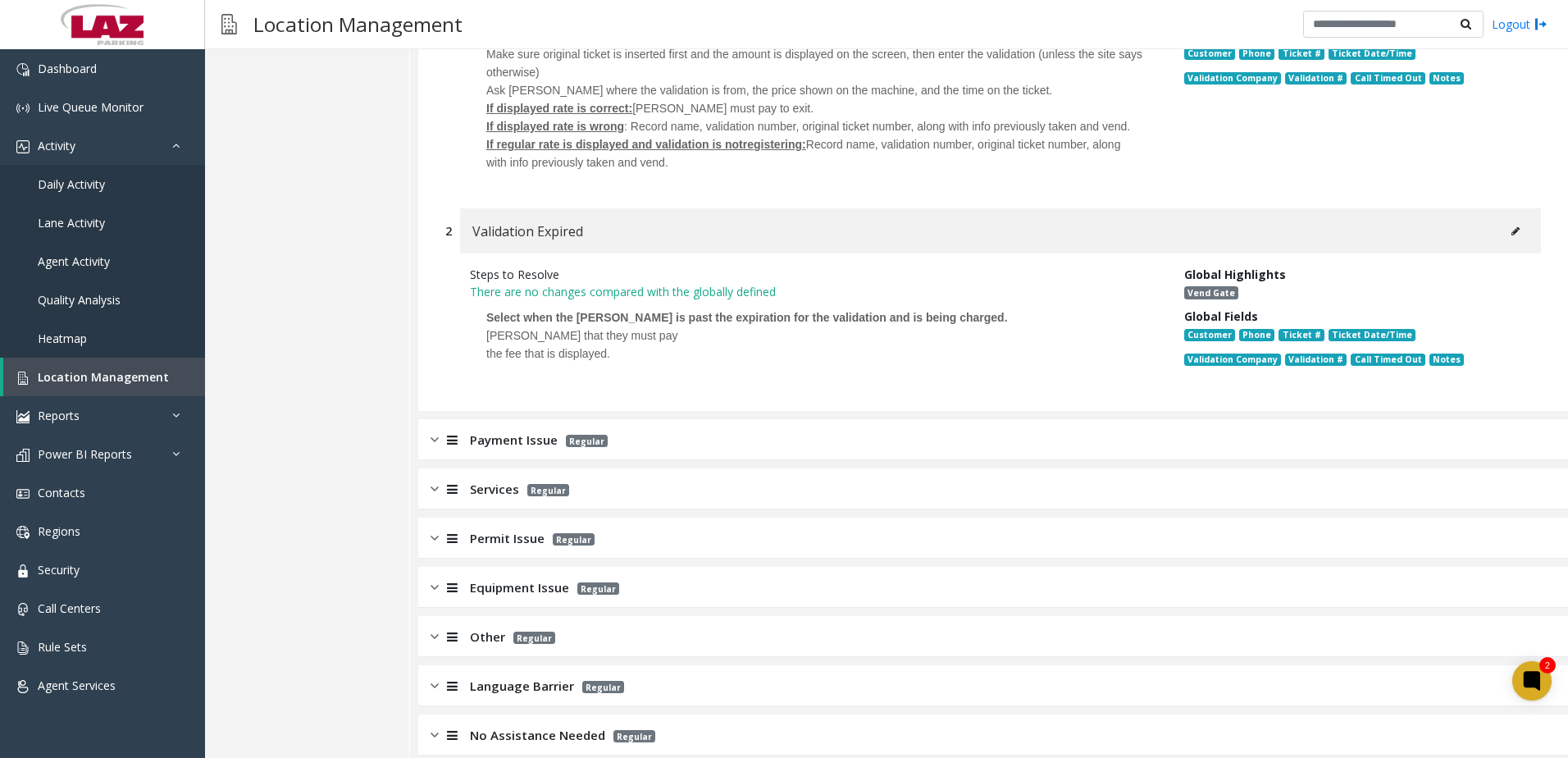
click at [480, 419] on div "Payment Issue Regular" at bounding box center [993, 439] width 1150 height 41
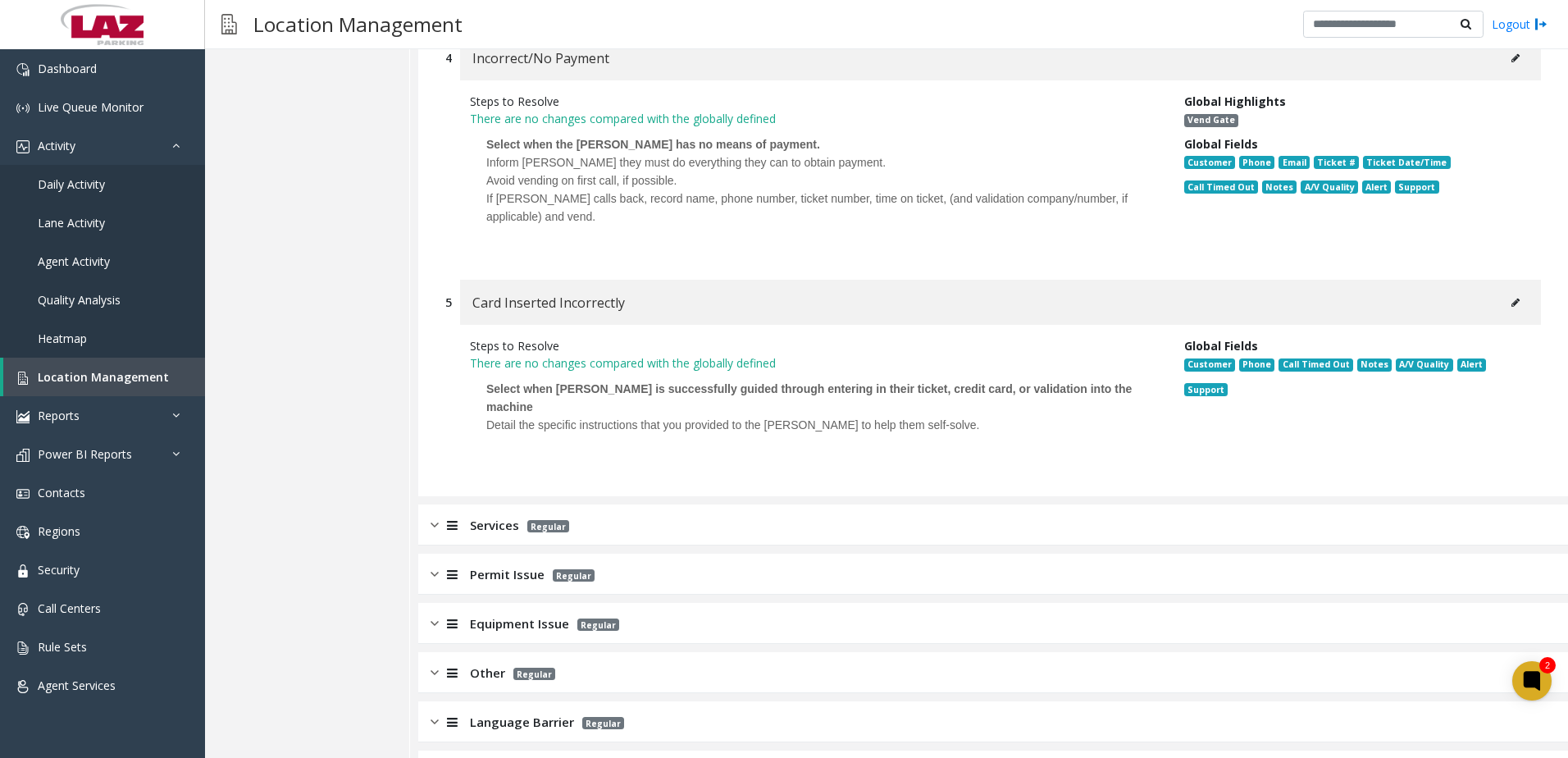
click at [521, 515] on p "Regular" at bounding box center [544, 524] width 50 height 19
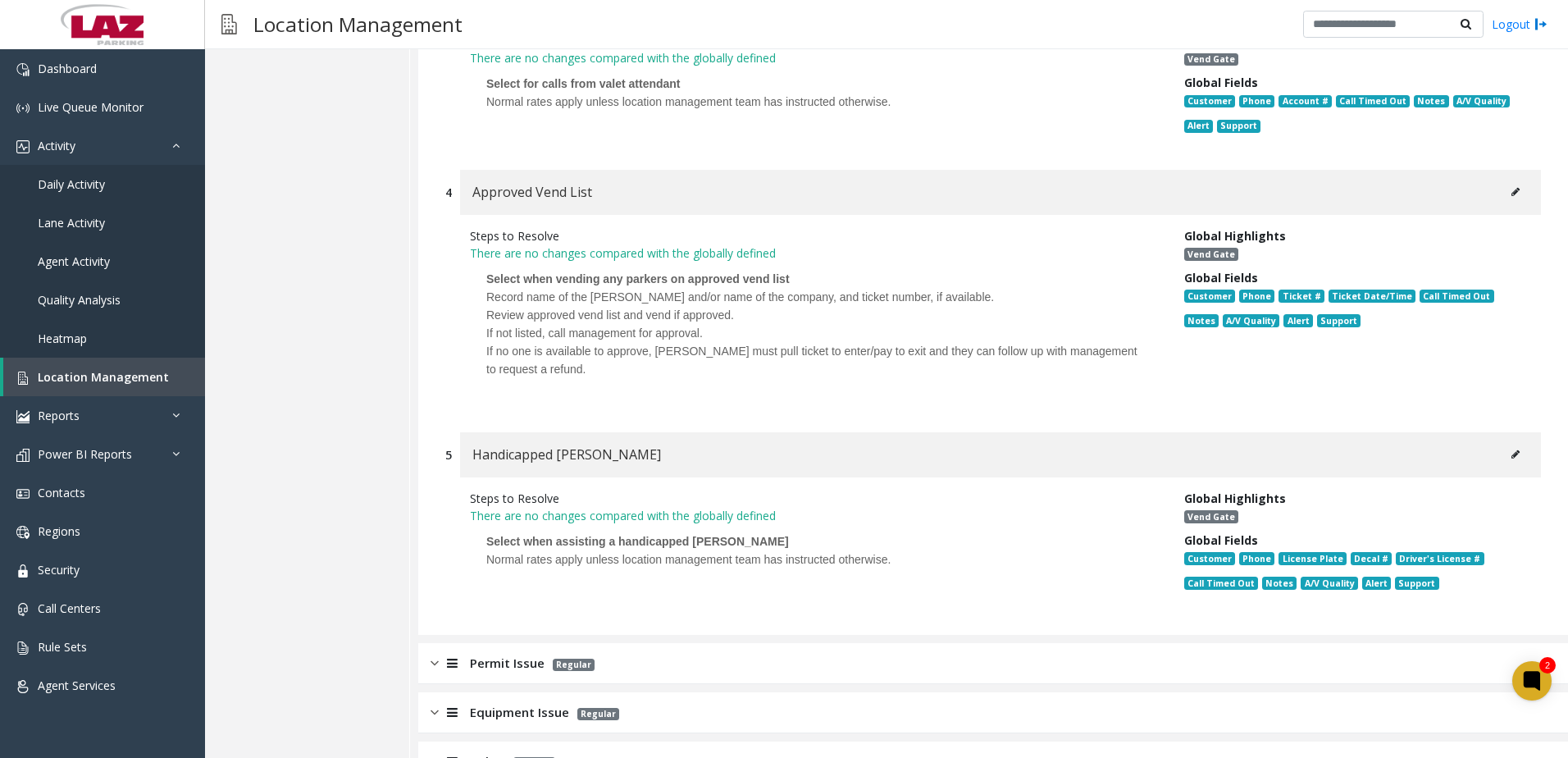
scroll to position [4384, 0]
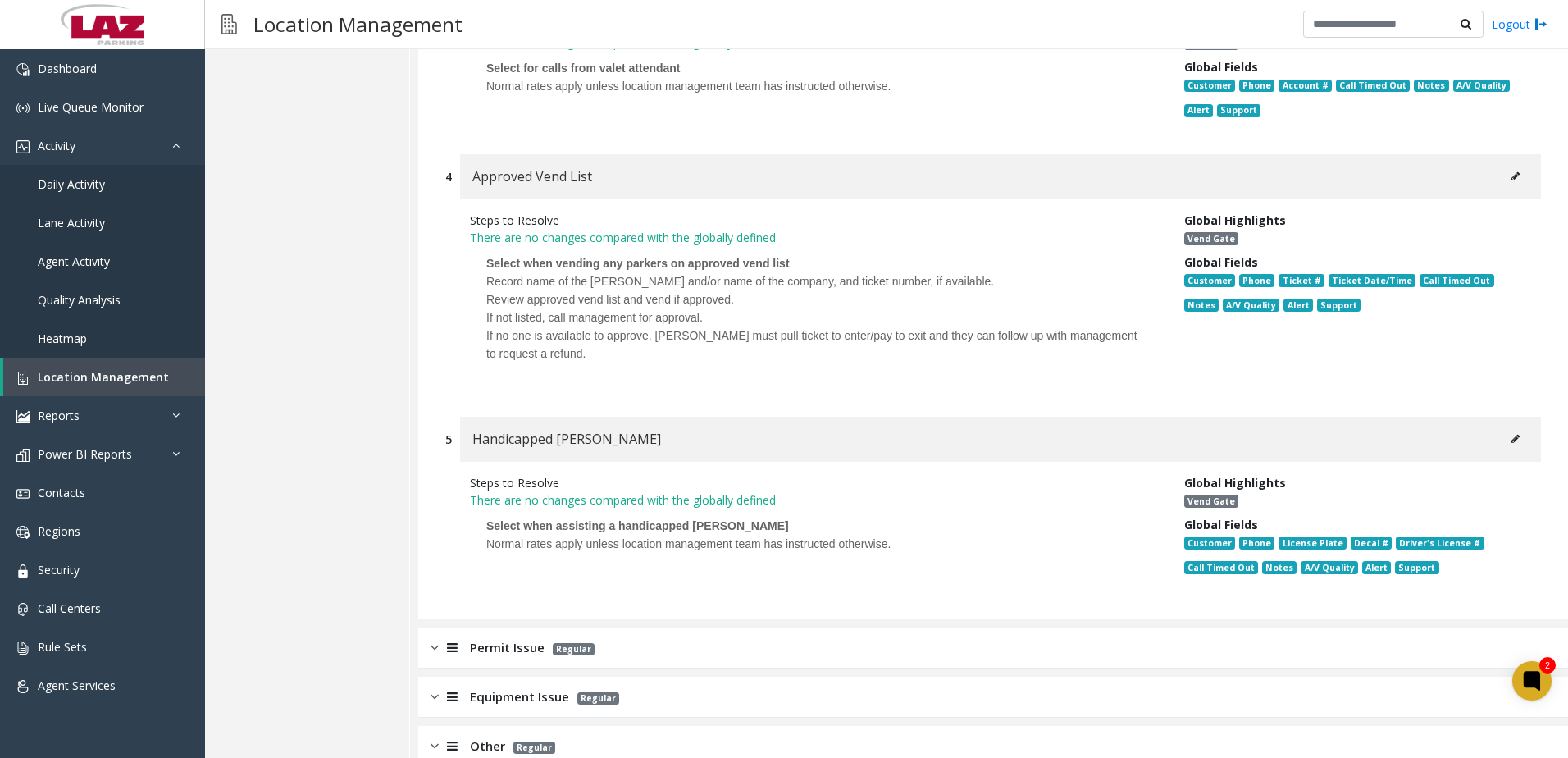
click at [484, 638] on span "Permit Issue" at bounding box center [506, 647] width 75 height 19
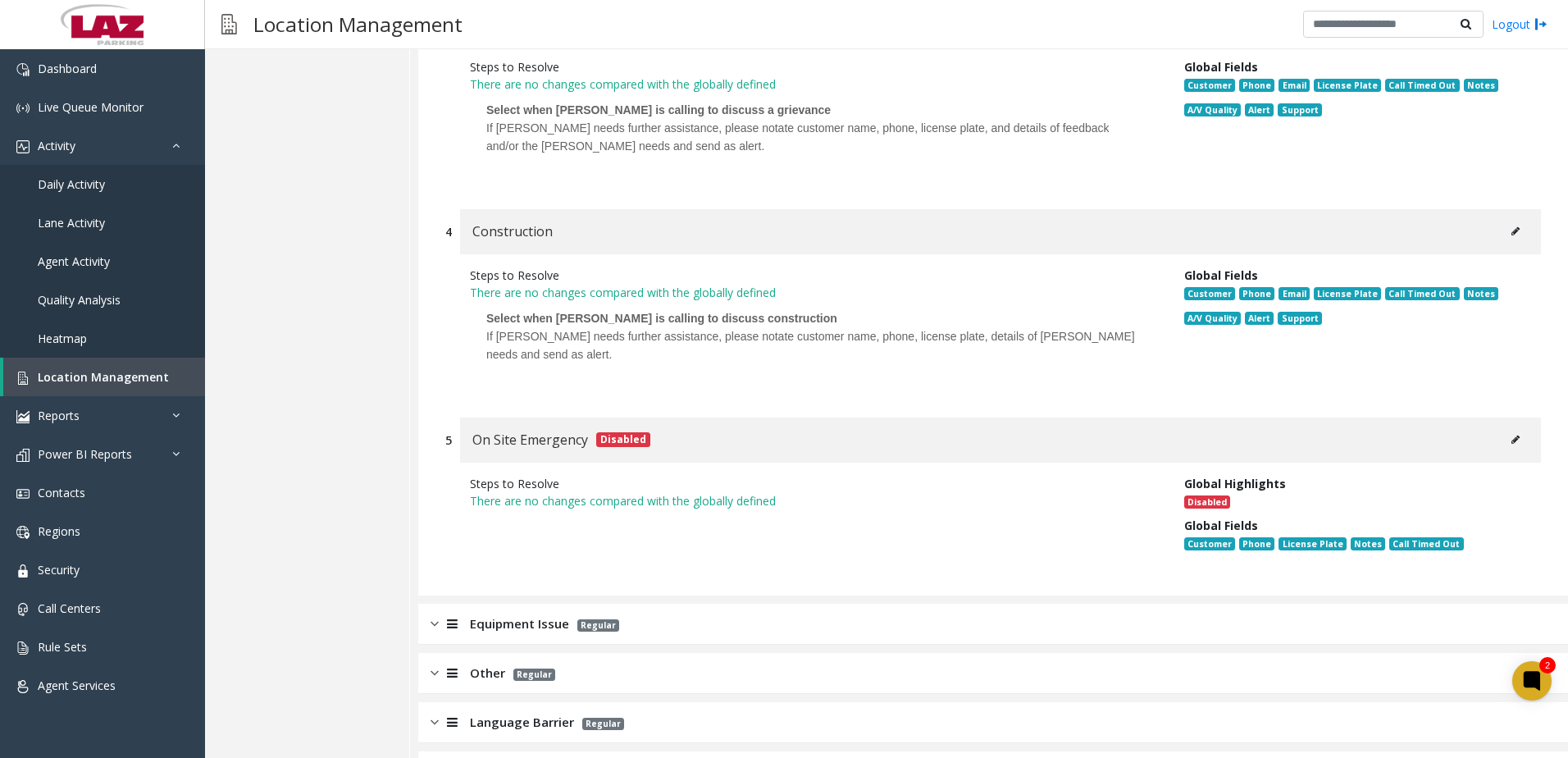
scroll to position [5477, 0]
click at [515, 613] on span "Equipment Issue" at bounding box center [519, 622] width 99 height 19
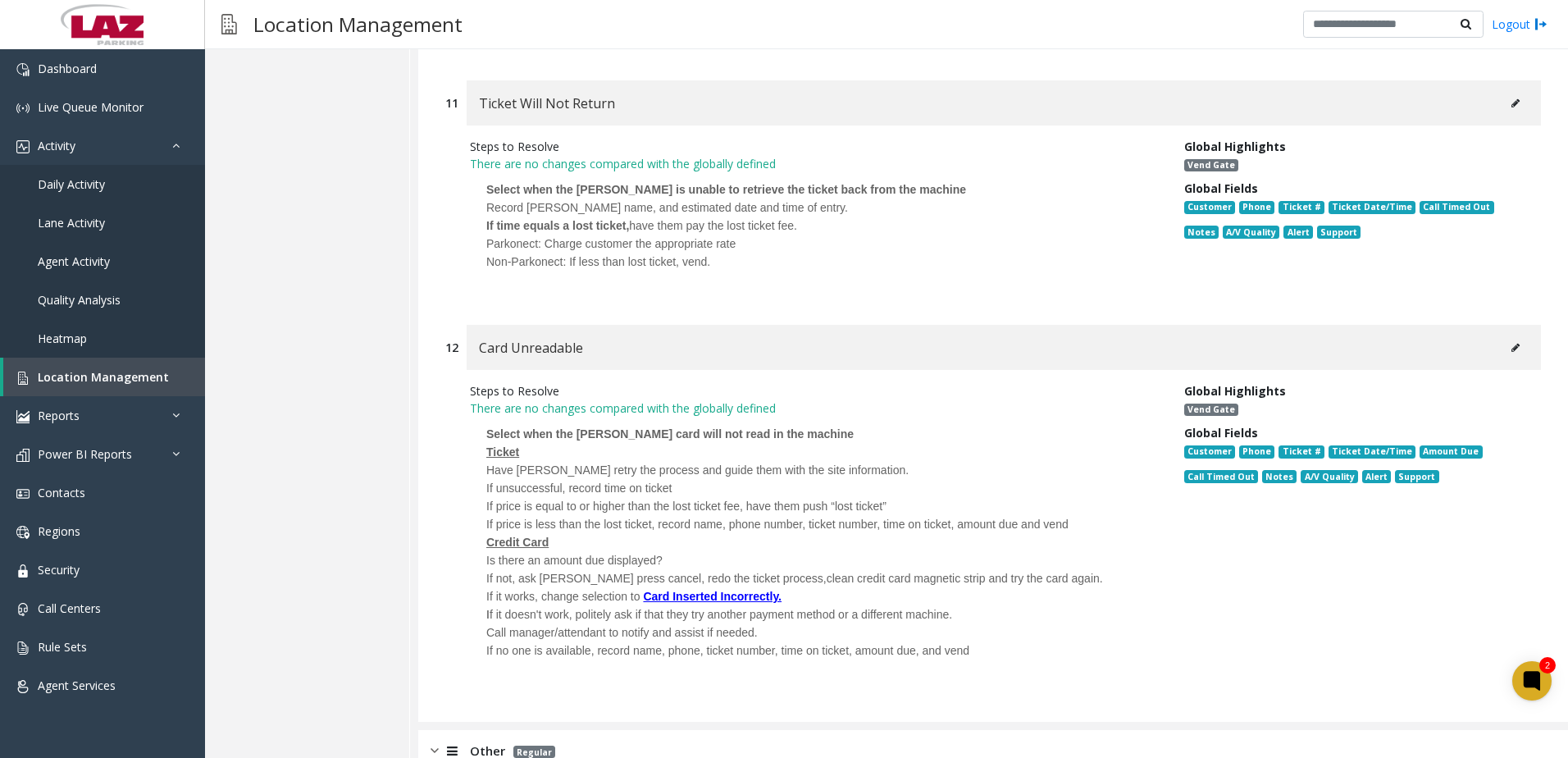
scroll to position [9408, 0]
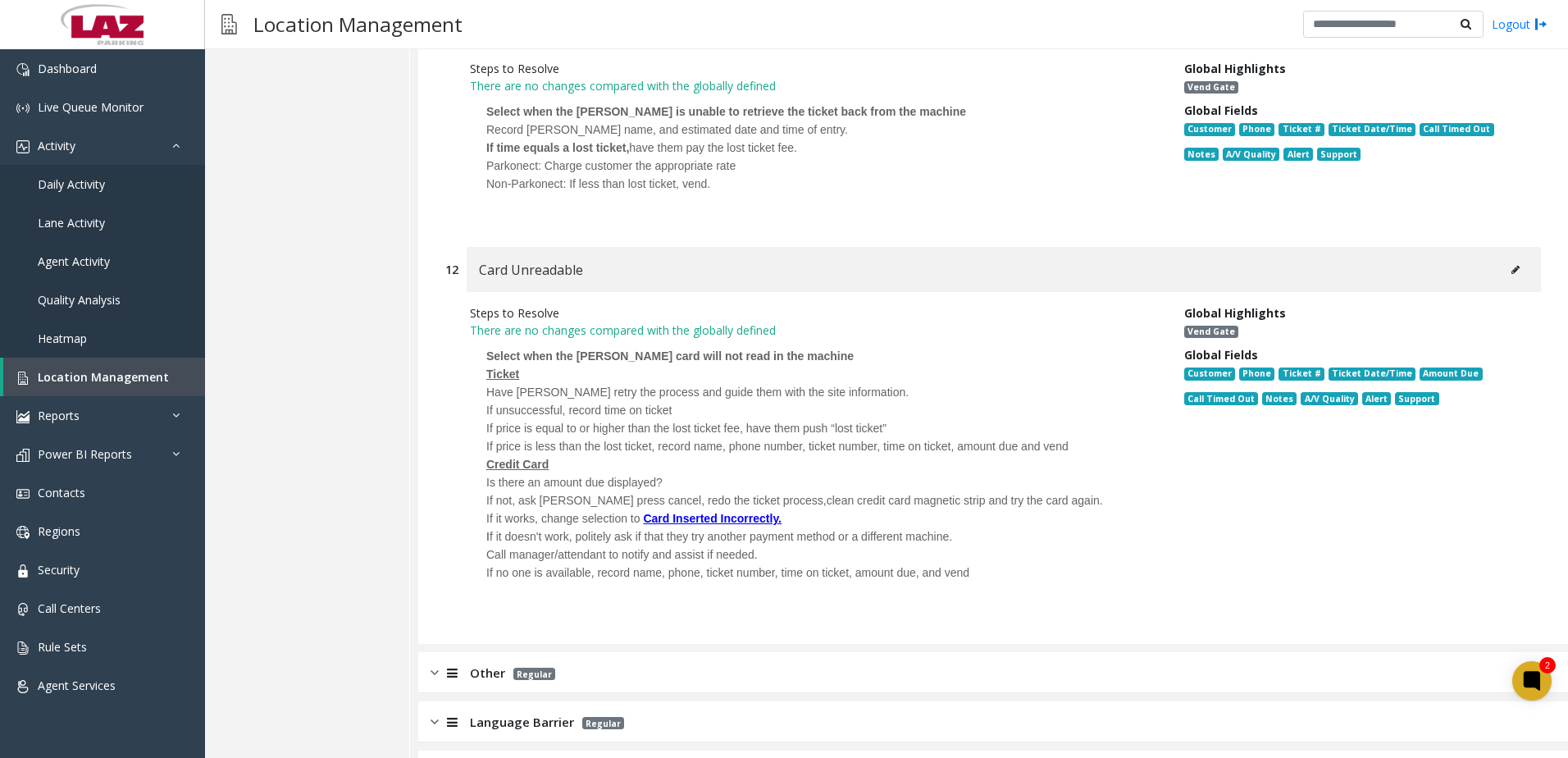
click at [493, 664] on span "Other" at bounding box center [487, 672] width 35 height 19
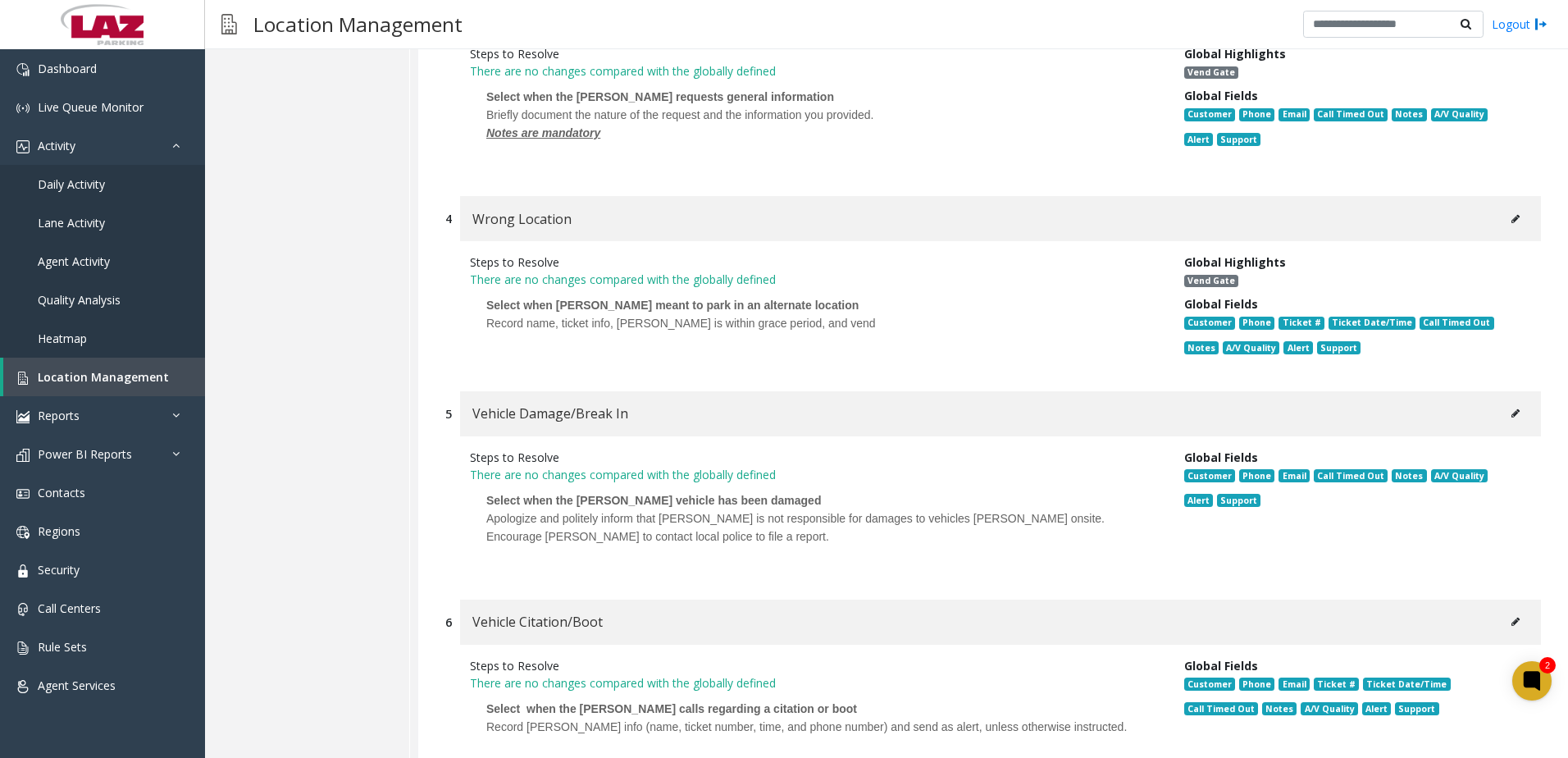
scroll to position [10661, 0]
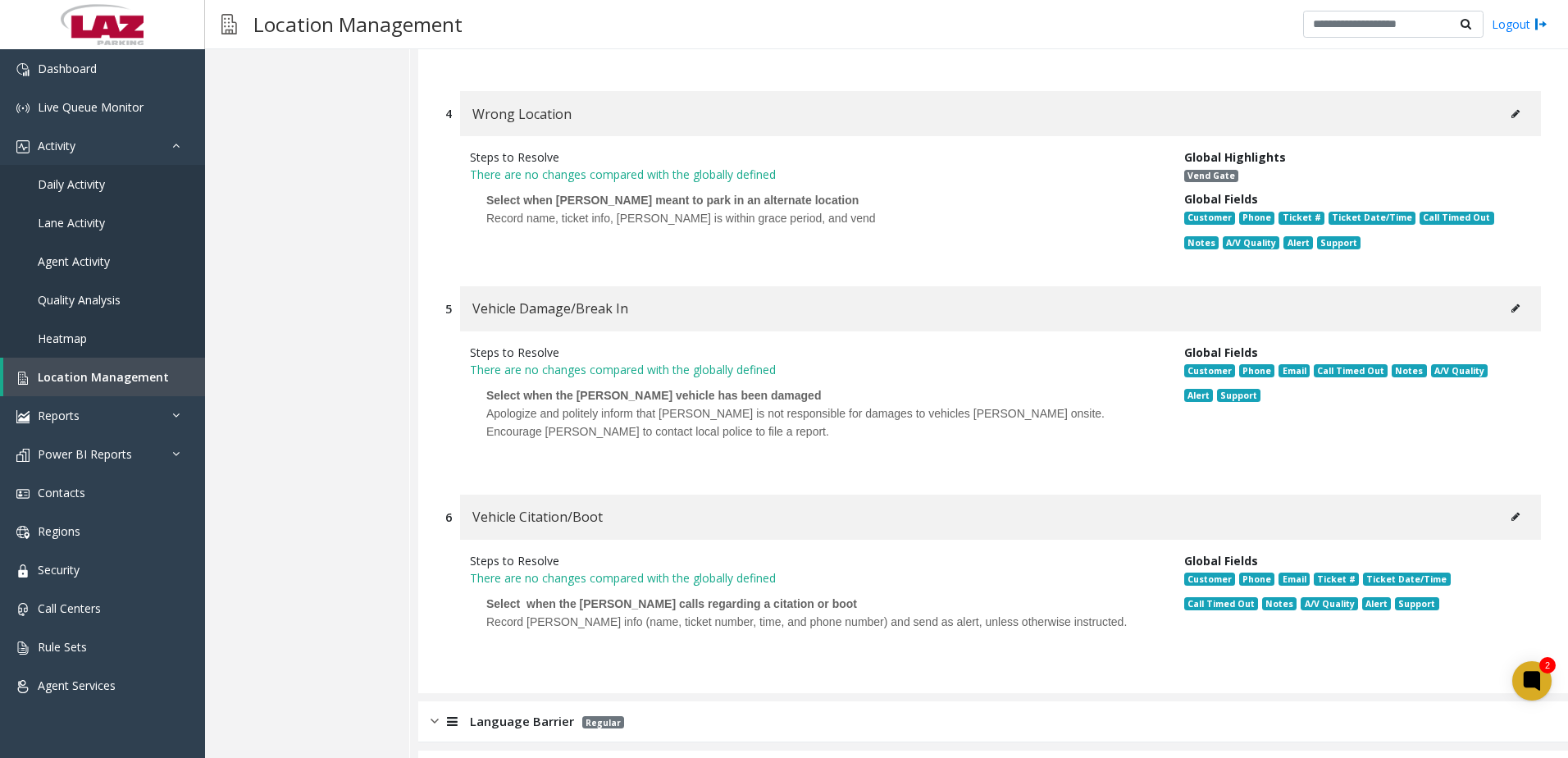
click at [535, 701] on div "Language Barrier Regular" at bounding box center [993, 721] width 1150 height 41
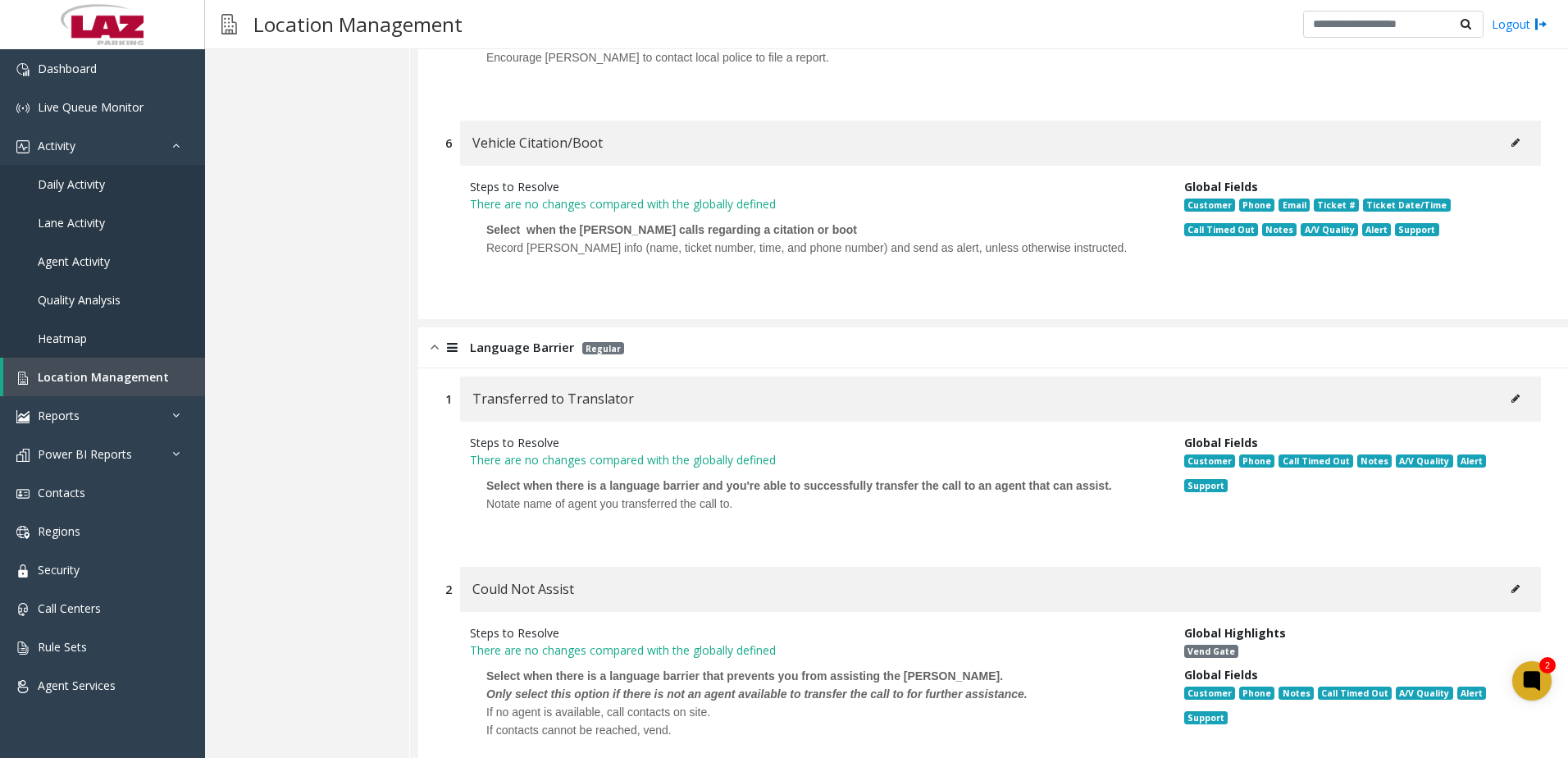
scroll to position [11094, 0]
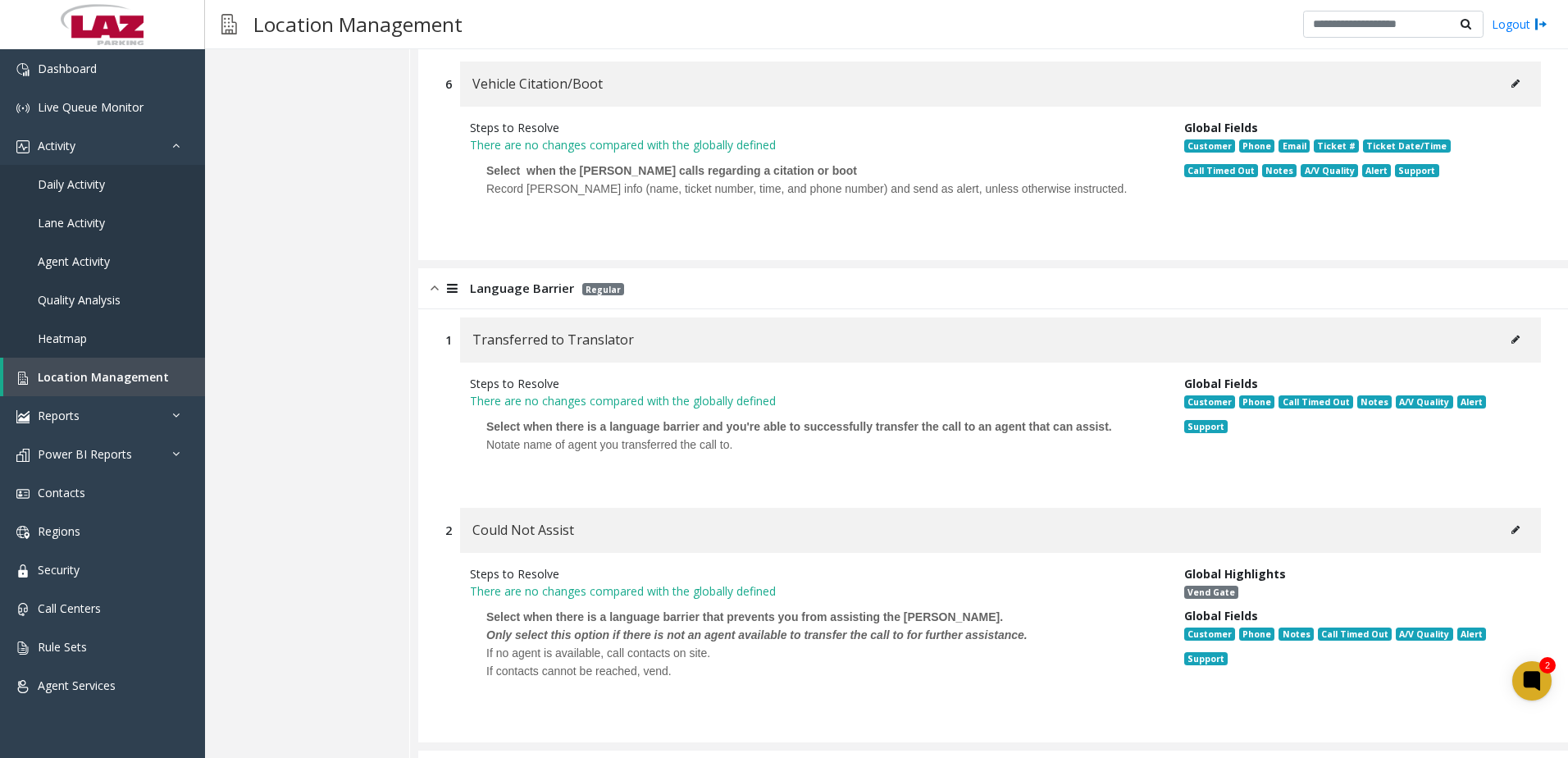
click at [539, 757] on span "No Assistance Needed" at bounding box center [536, 769] width 135 height 19
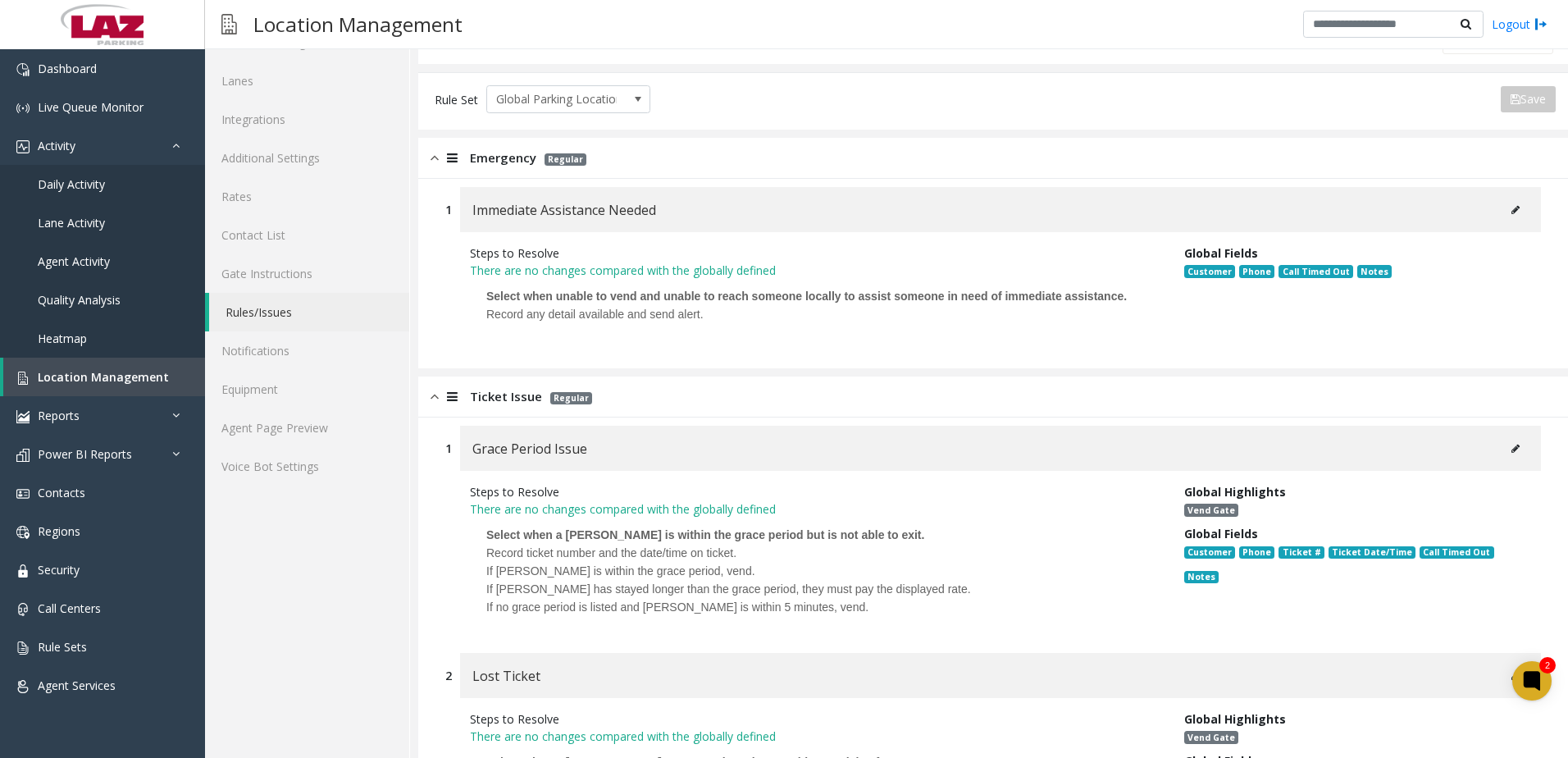
scroll to position [0, 0]
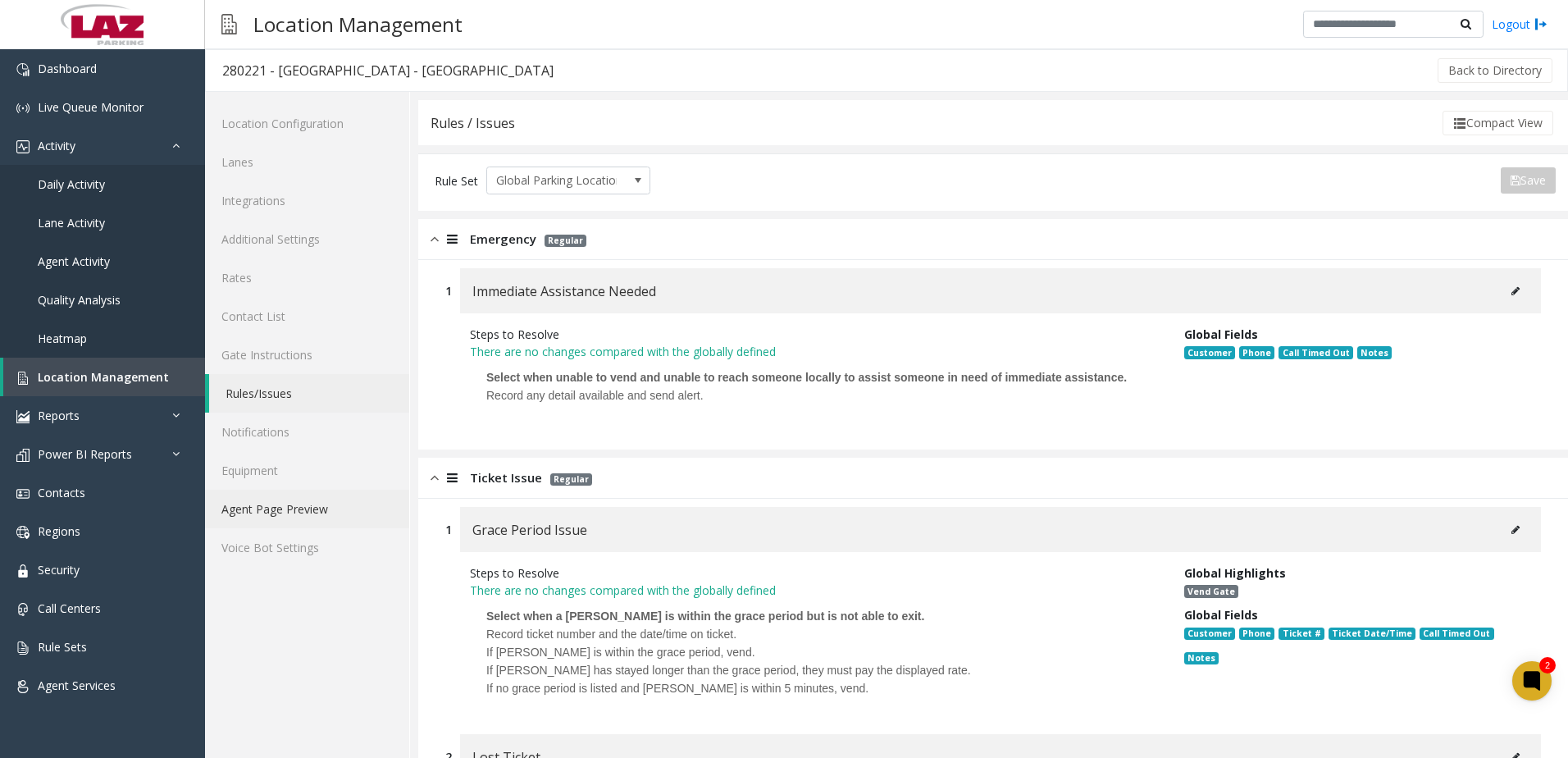
click at [301, 516] on link "Agent Page Preview" at bounding box center [306, 509] width 204 height 39
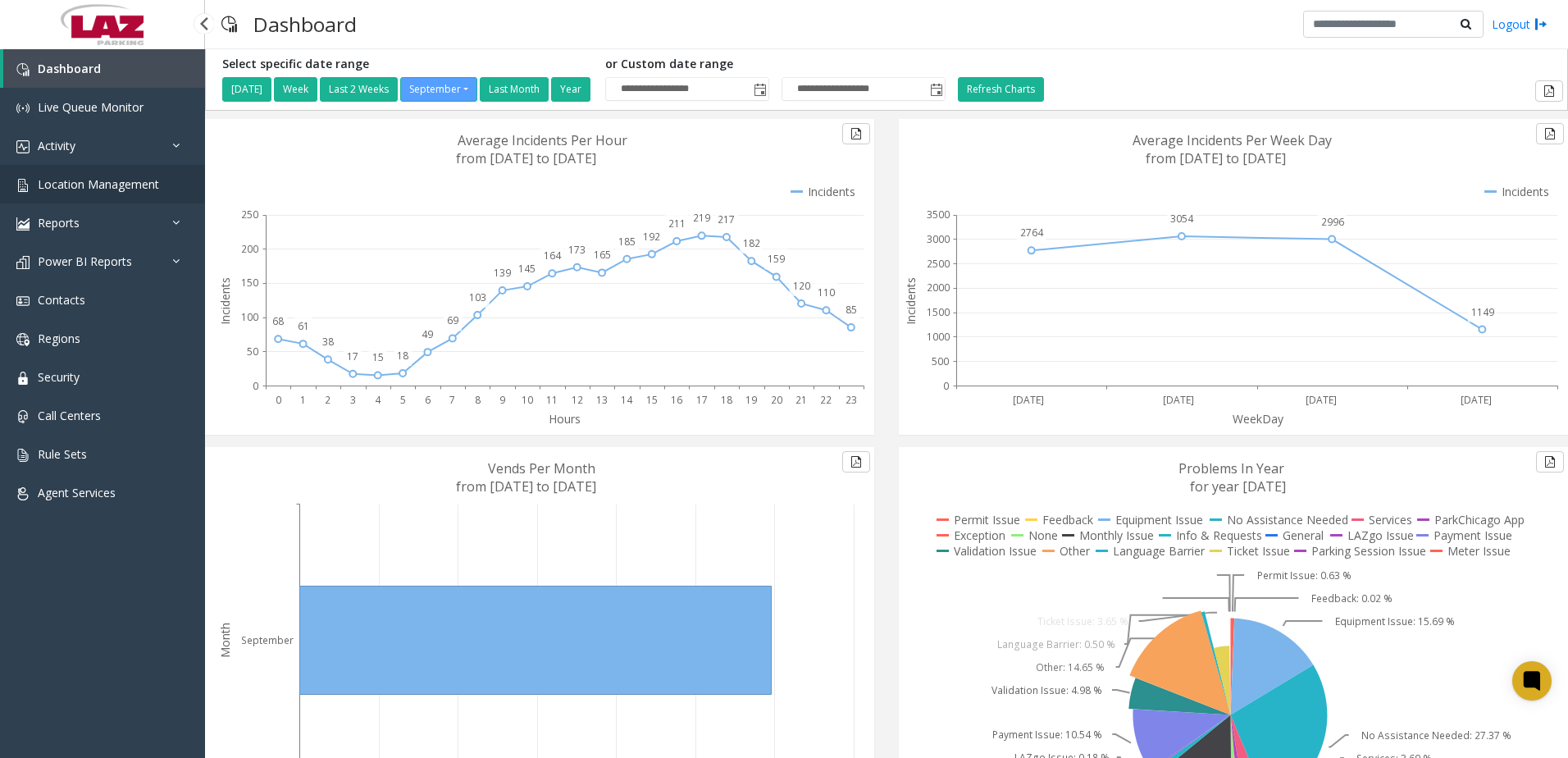
click at [91, 191] on span "Location Management" at bounding box center [99, 184] width 122 height 16
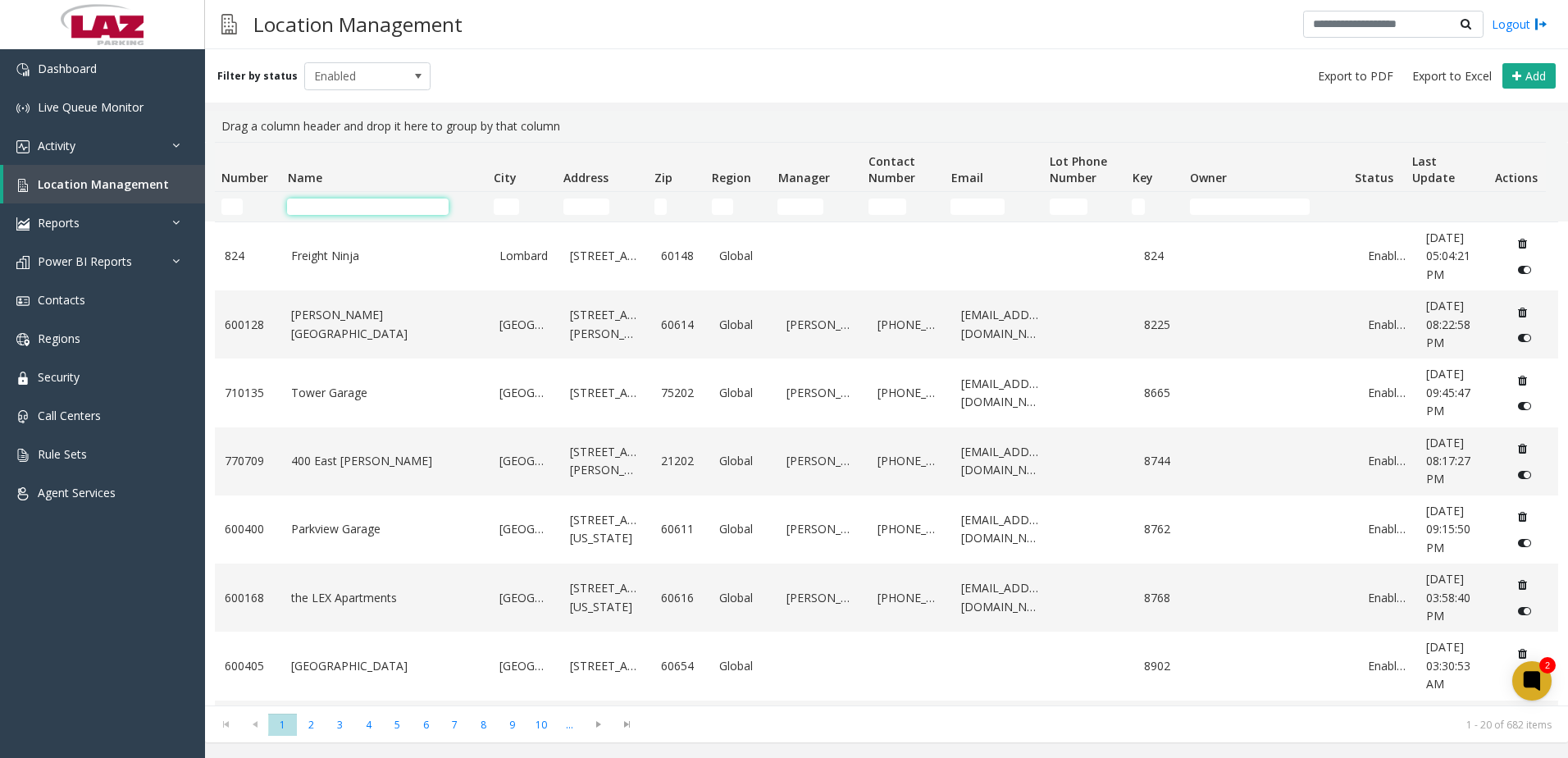
click at [353, 213] on input "Name Filter" at bounding box center [367, 206] width 161 height 17
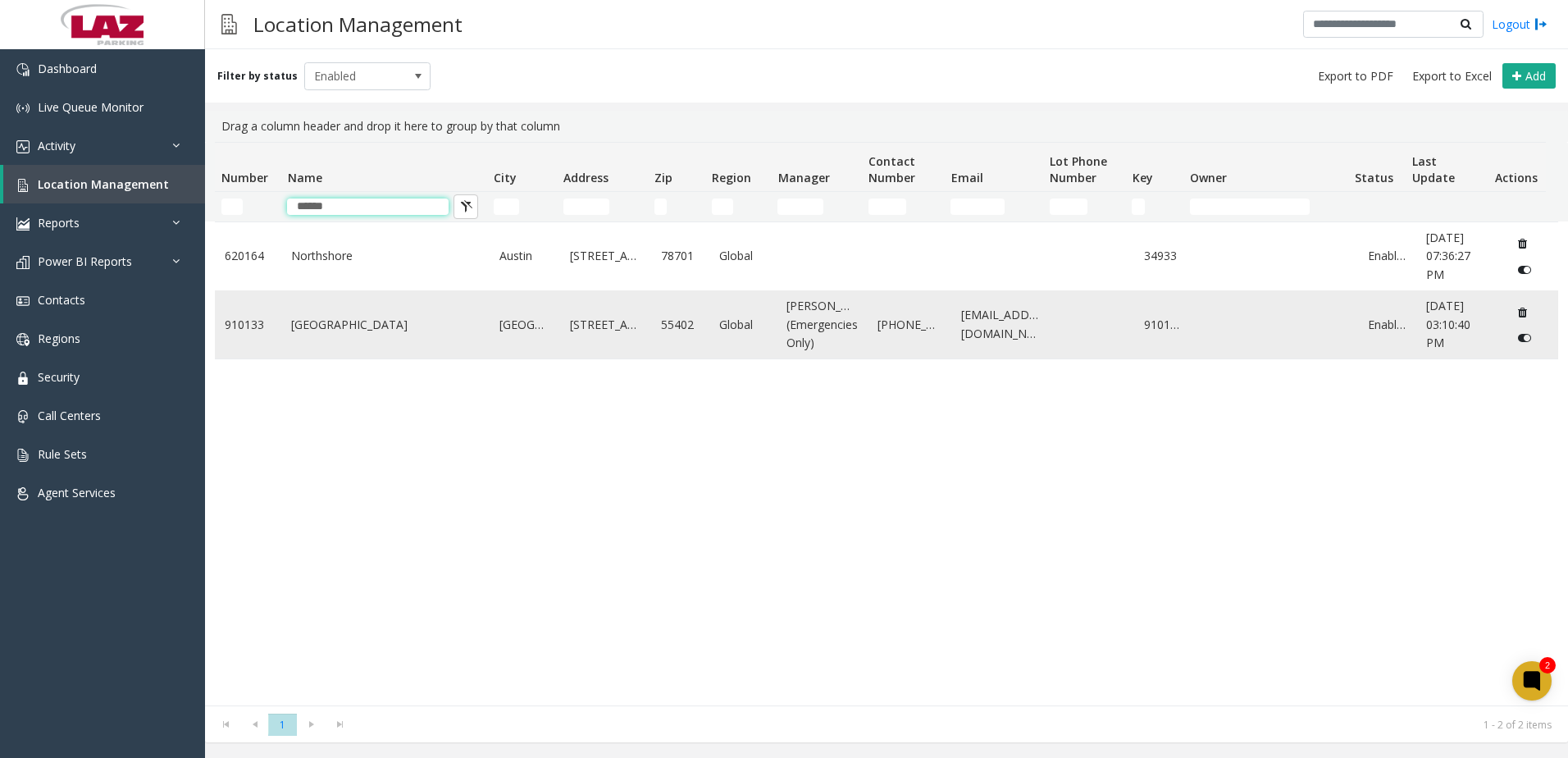
type input "******"
click at [391, 319] on td "NorthStar Center" at bounding box center [386, 324] width 208 height 68
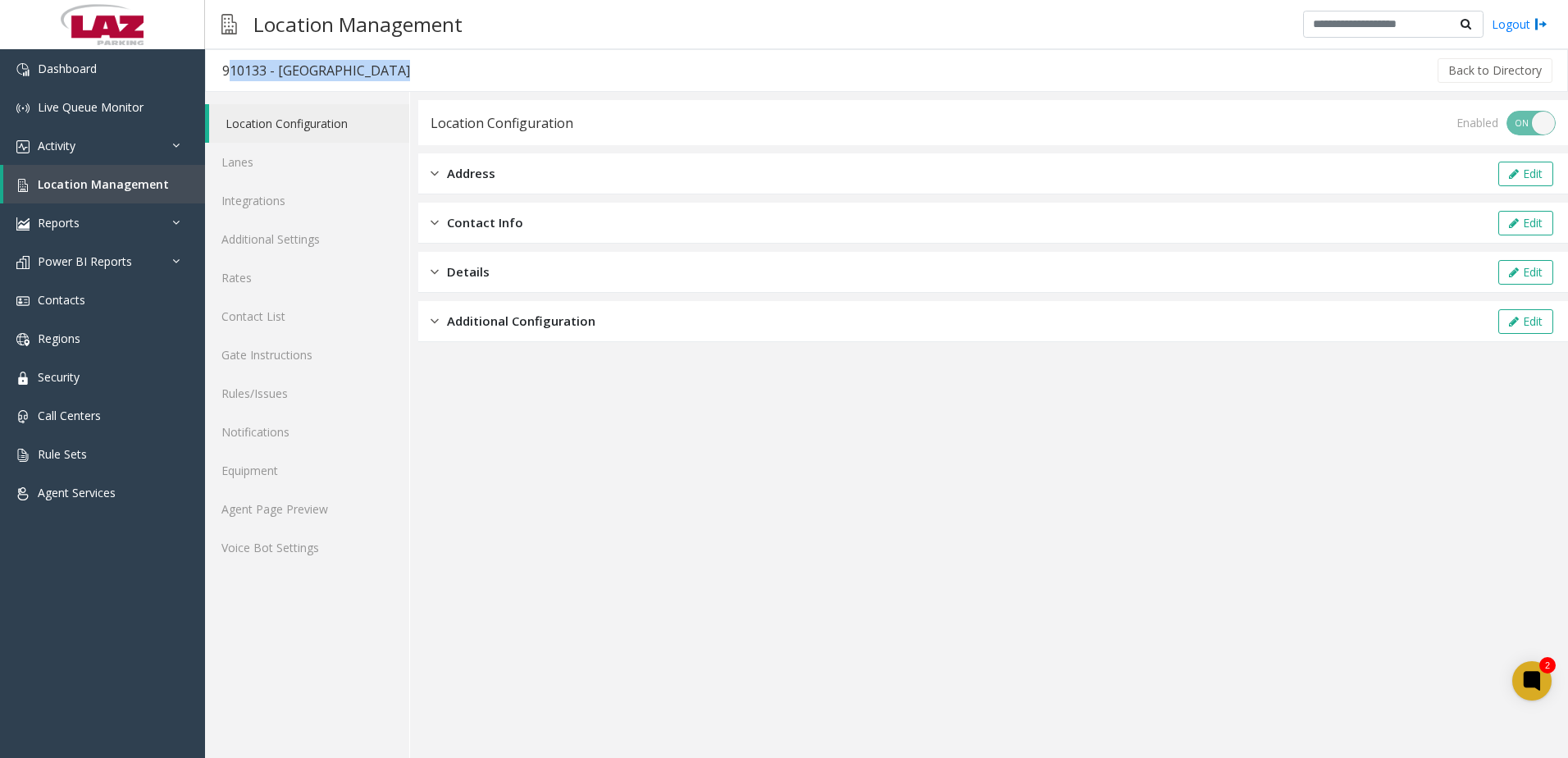
drag, startPoint x: 223, startPoint y: 65, endPoint x: 384, endPoint y: 64, distance: 161.0
click at [384, 64] on h3 "910133 - NorthStar Center" at bounding box center [316, 71] width 221 height 38
copy div "910133 - NorthStar Center"
click at [287, 502] on link "Agent Page Preview" at bounding box center [306, 509] width 204 height 39
